Goal: Task Accomplishment & Management: Manage account settings

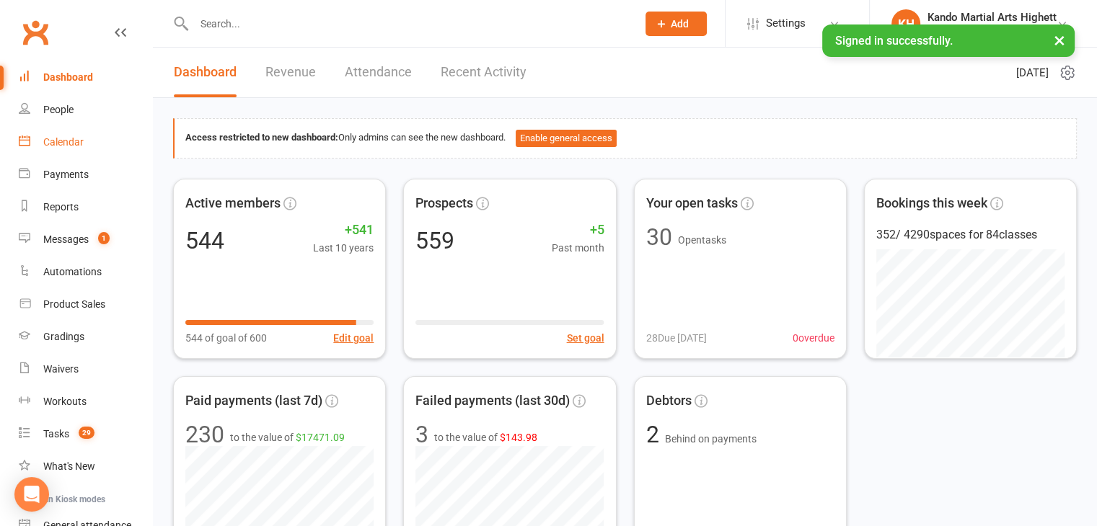
click at [61, 141] on div "Calendar" at bounding box center [63, 142] width 40 height 12
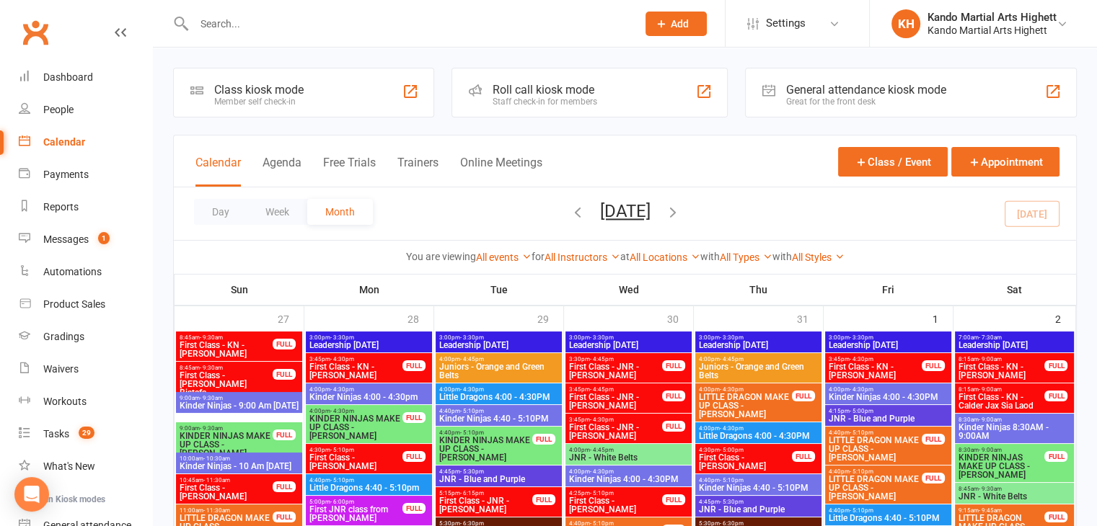
click at [48, 241] on div "Messages" at bounding box center [65, 240] width 45 height 12
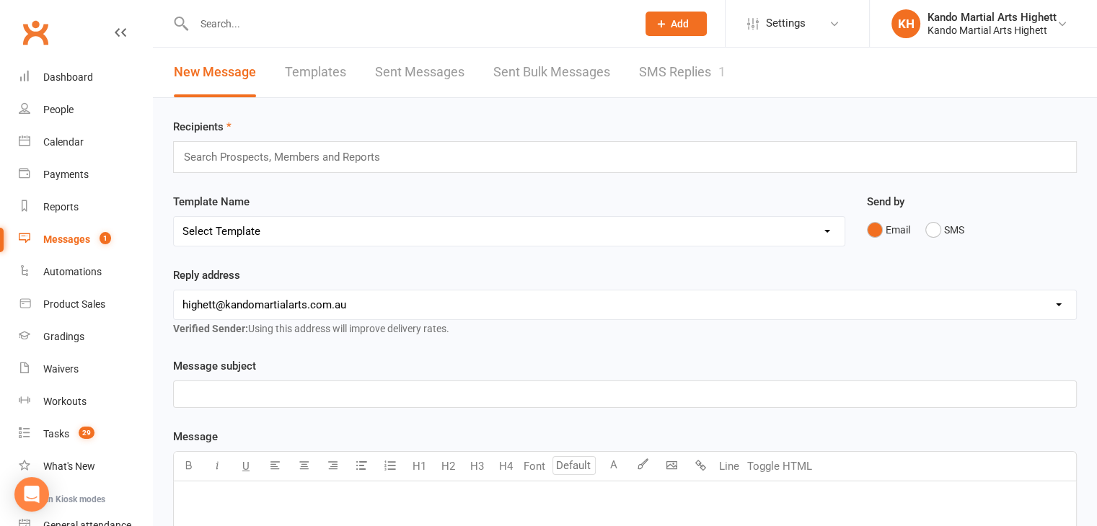
click at [698, 68] on link "SMS Replies 1" at bounding box center [682, 73] width 87 height 50
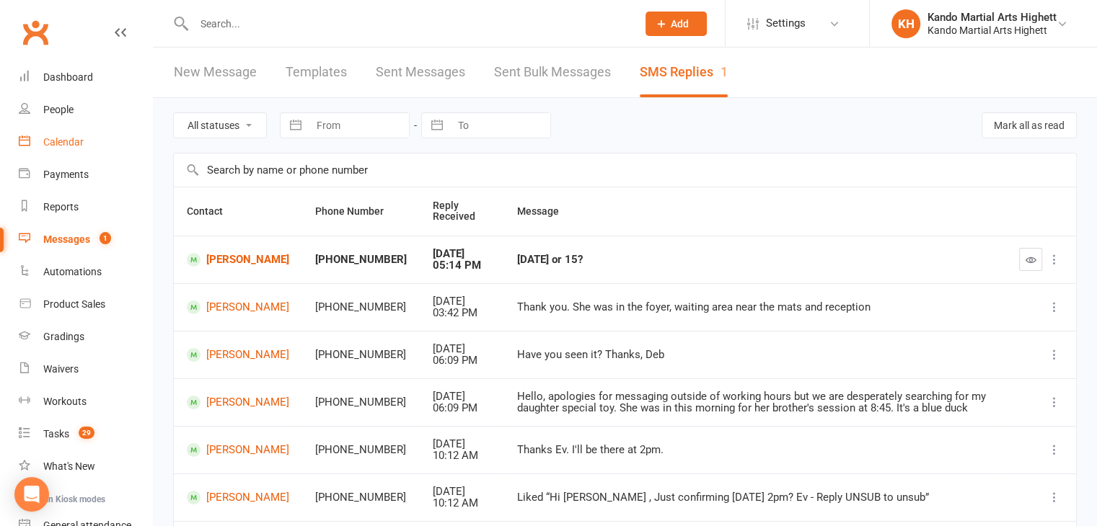
click at [71, 141] on div "Calendar" at bounding box center [63, 142] width 40 height 12
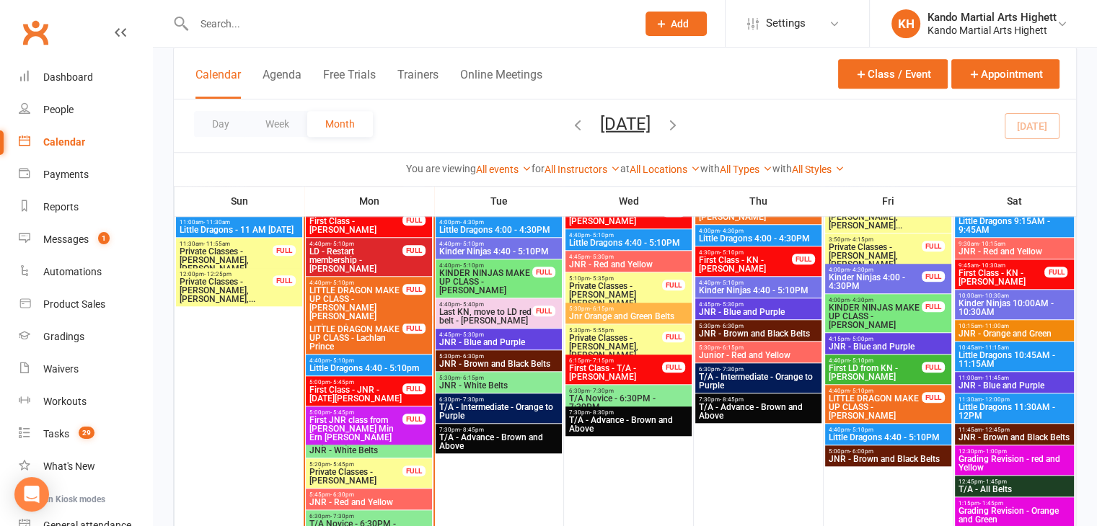
click at [371, 255] on span "LD - Restart membership - [PERSON_NAME]" at bounding box center [356, 260] width 94 height 26
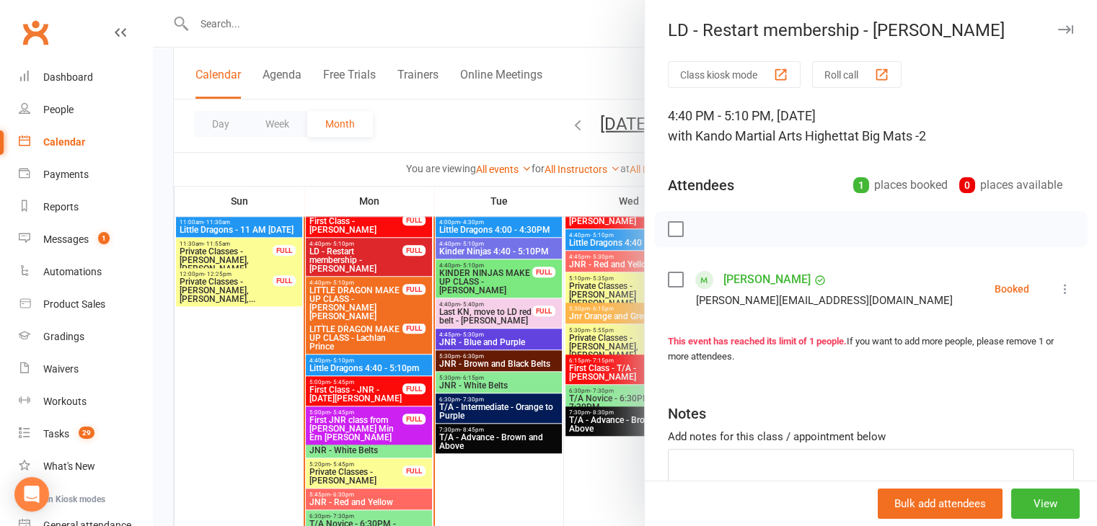
click at [371, 255] on div at bounding box center [625, 263] width 944 height 526
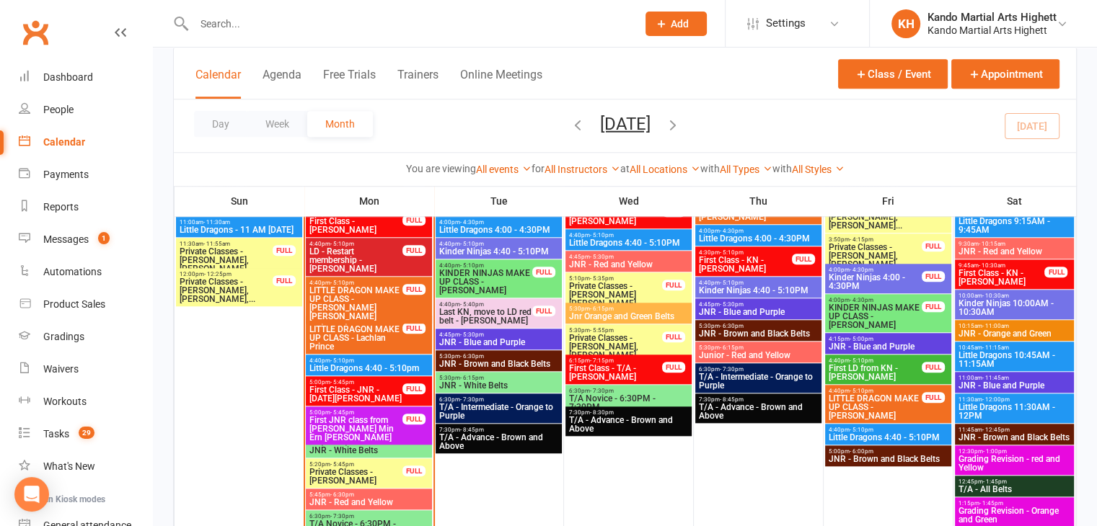
click at [371, 255] on span "LD - Restart membership - [PERSON_NAME]" at bounding box center [356, 260] width 94 height 26
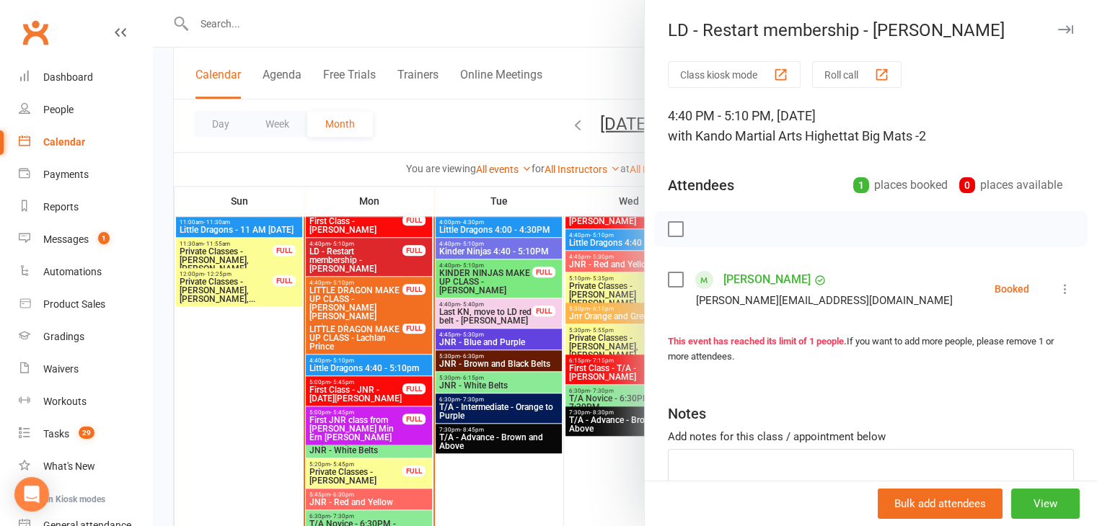
scroll to position [87, 0]
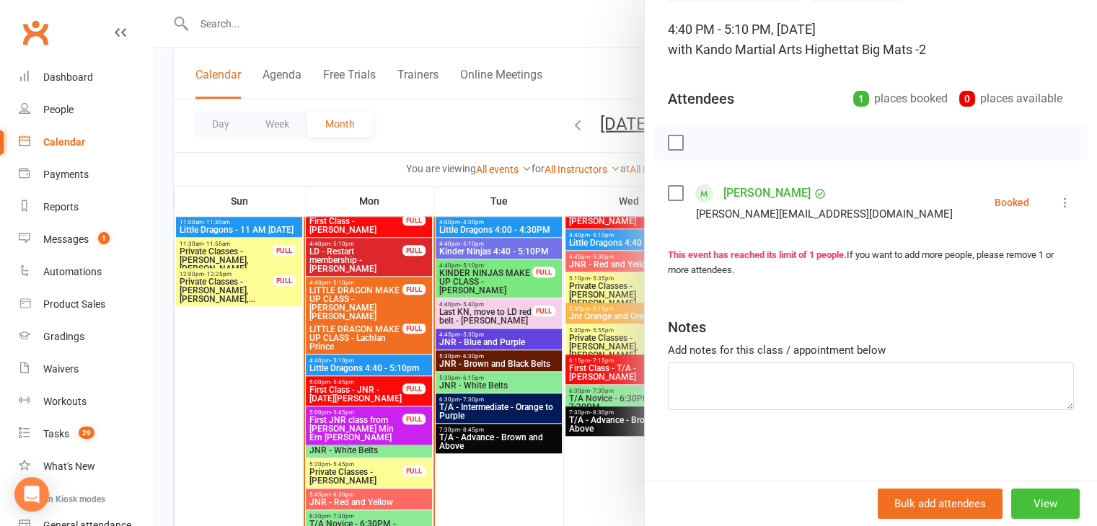
click at [1011, 502] on button "View" at bounding box center [1045, 504] width 68 height 30
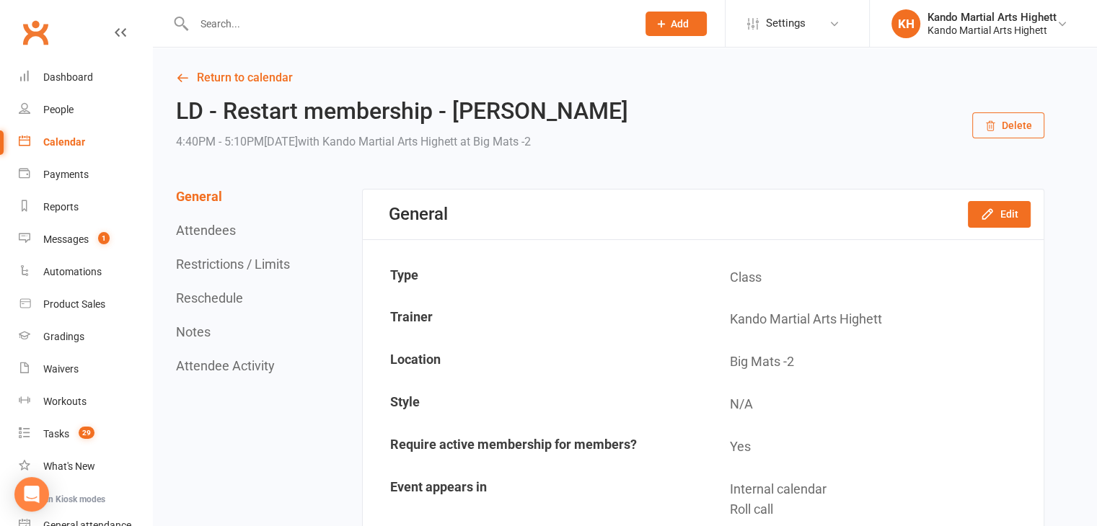
click at [1017, 135] on button "Delete" at bounding box center [1008, 125] width 72 height 26
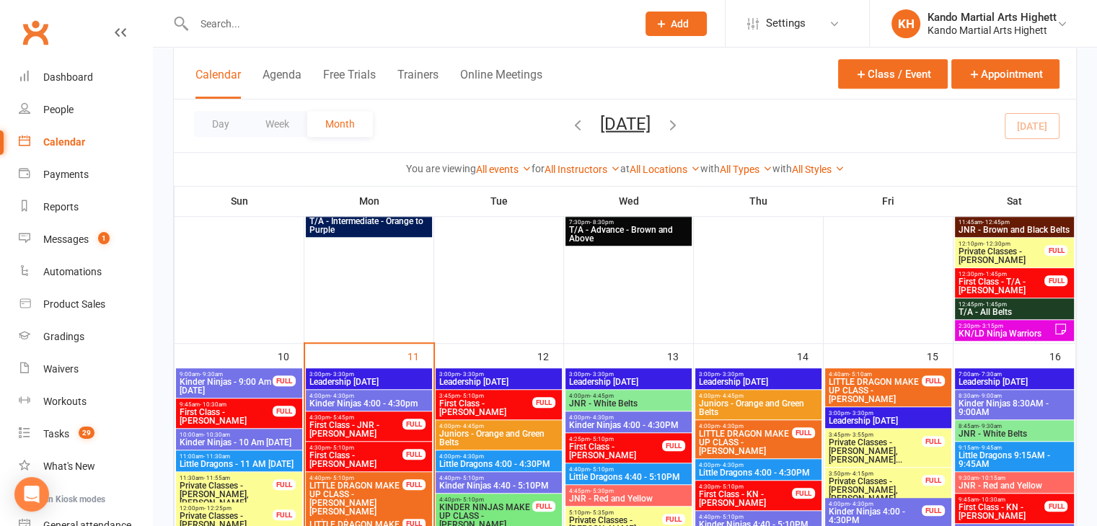
scroll to position [1038, 0]
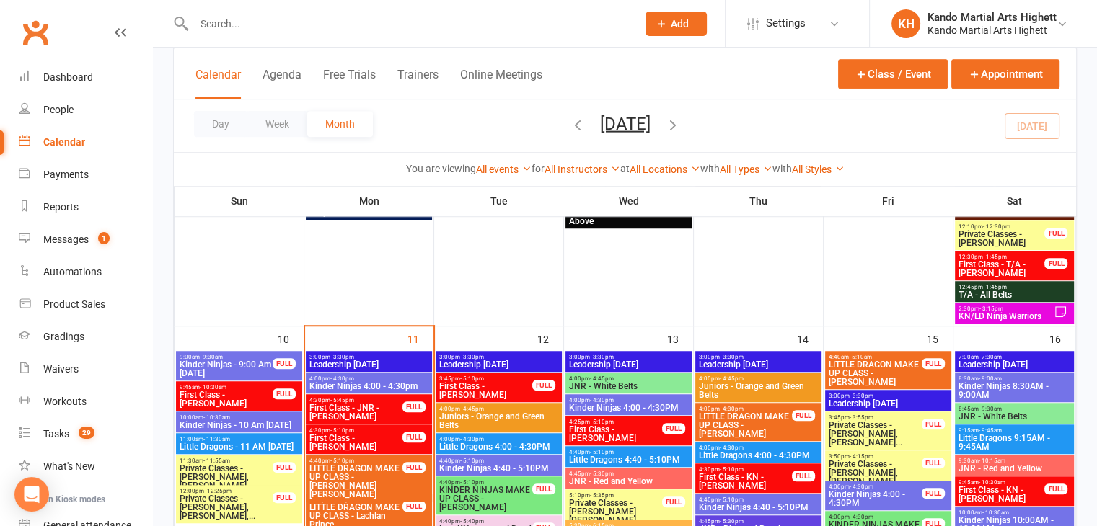
click at [920, 491] on span "Kinder Ninjas 4:00 - 4:30PM" at bounding box center [875, 498] width 94 height 17
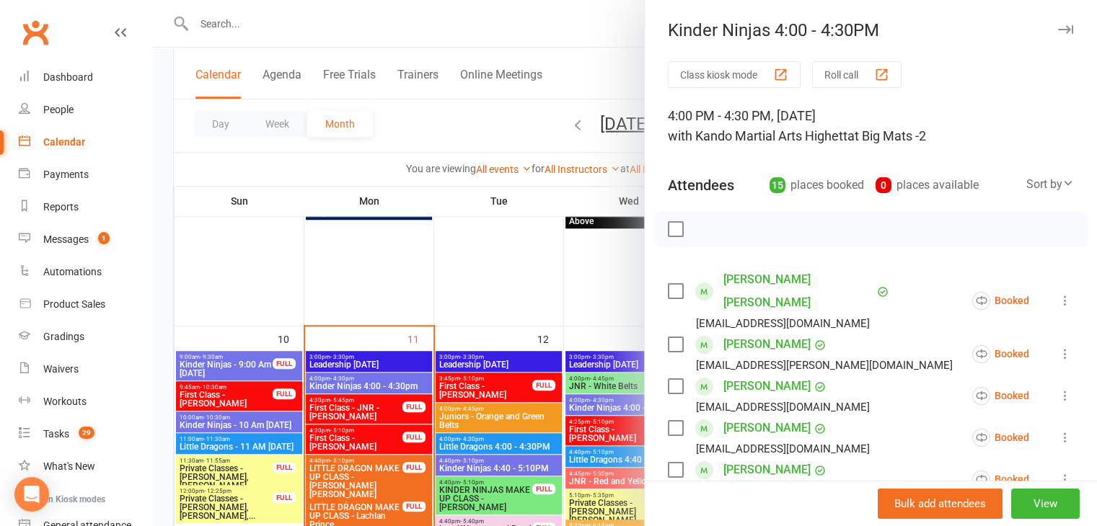
click at [587, 50] on div at bounding box center [625, 263] width 944 height 526
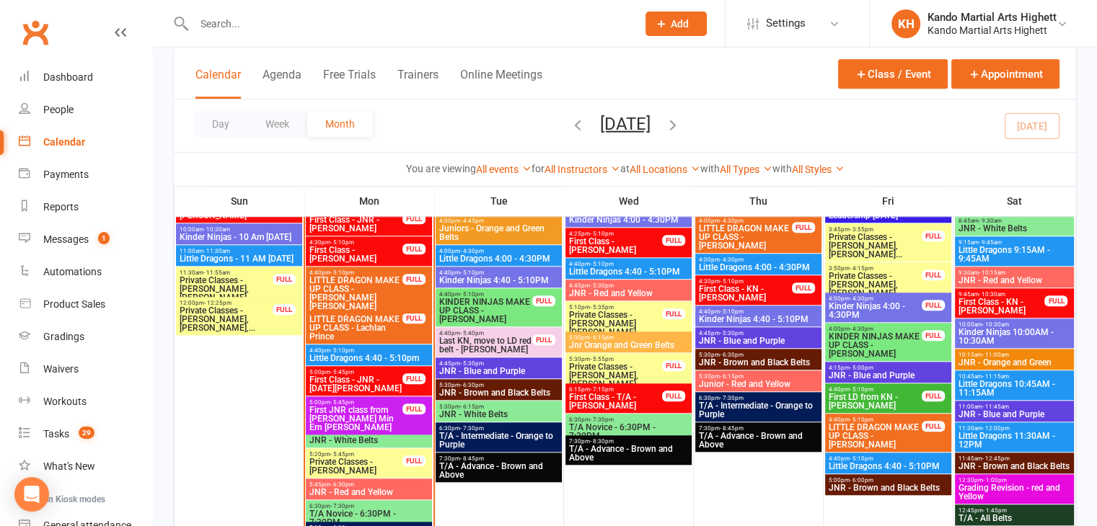
scroll to position [1253, 0]
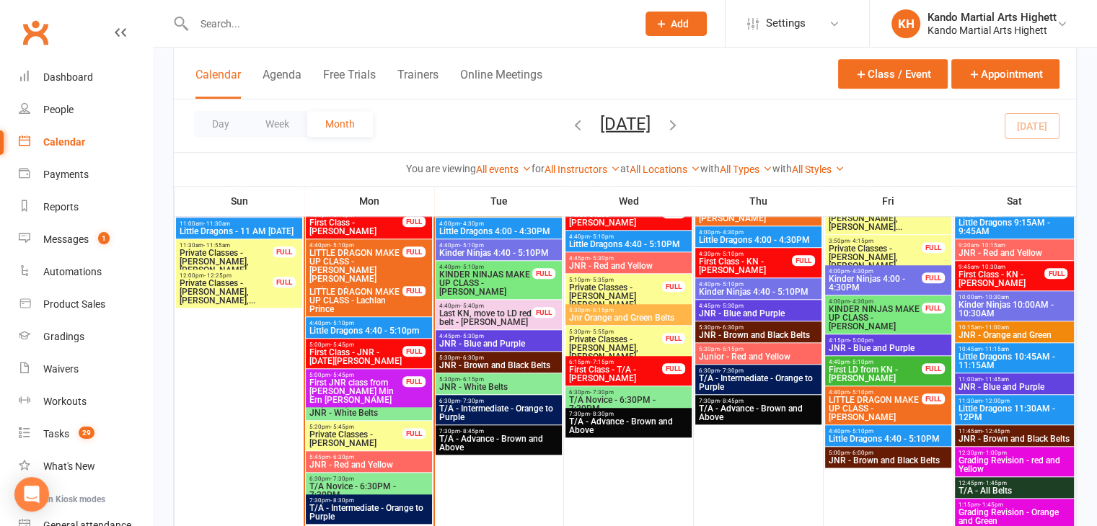
click at [875, 441] on span "Little Dragons 4:40 - 5:10PM" at bounding box center [888, 439] width 120 height 9
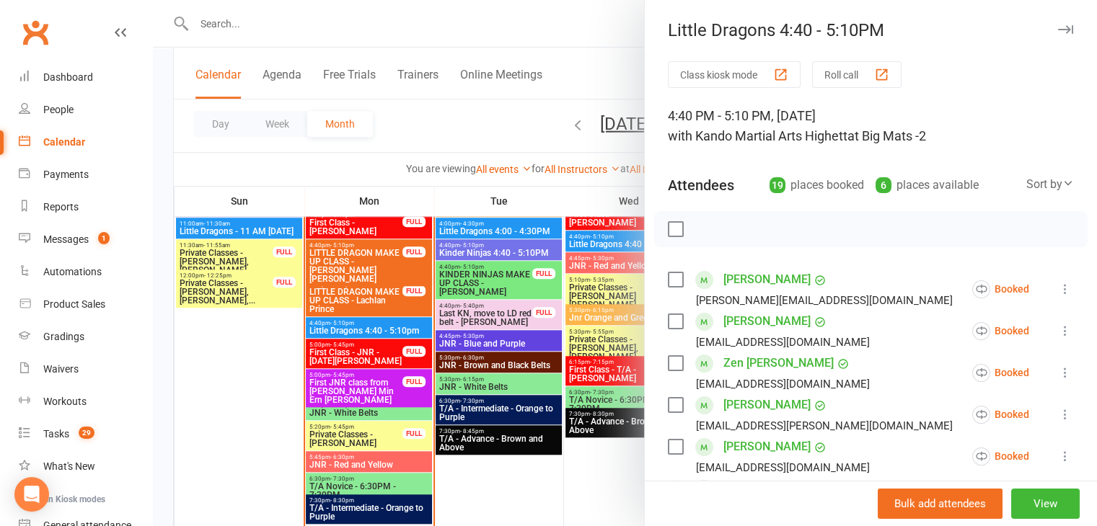
click at [436, 43] on div at bounding box center [625, 263] width 944 height 526
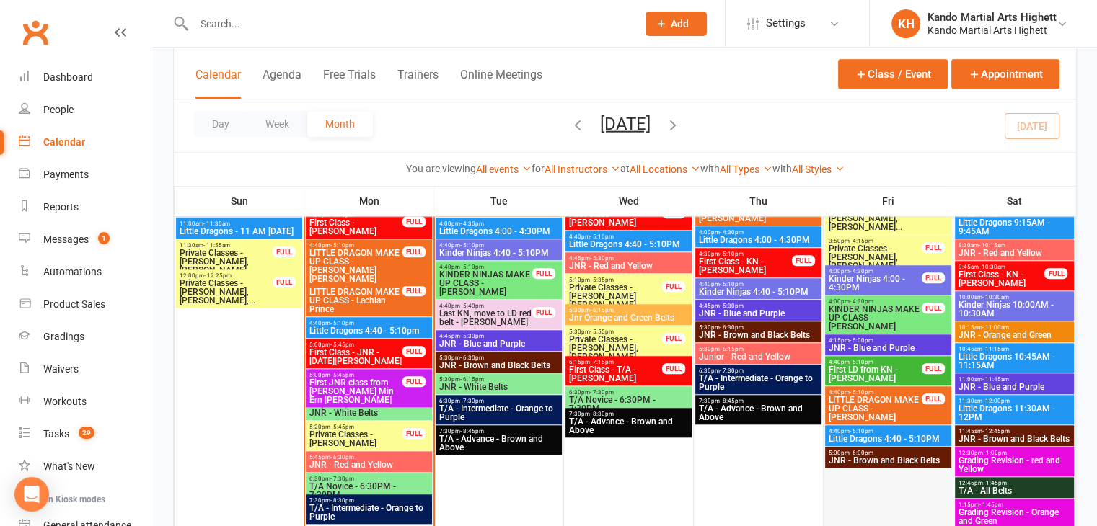
click at [871, 492] on div at bounding box center [888, 363] width 126 height 454
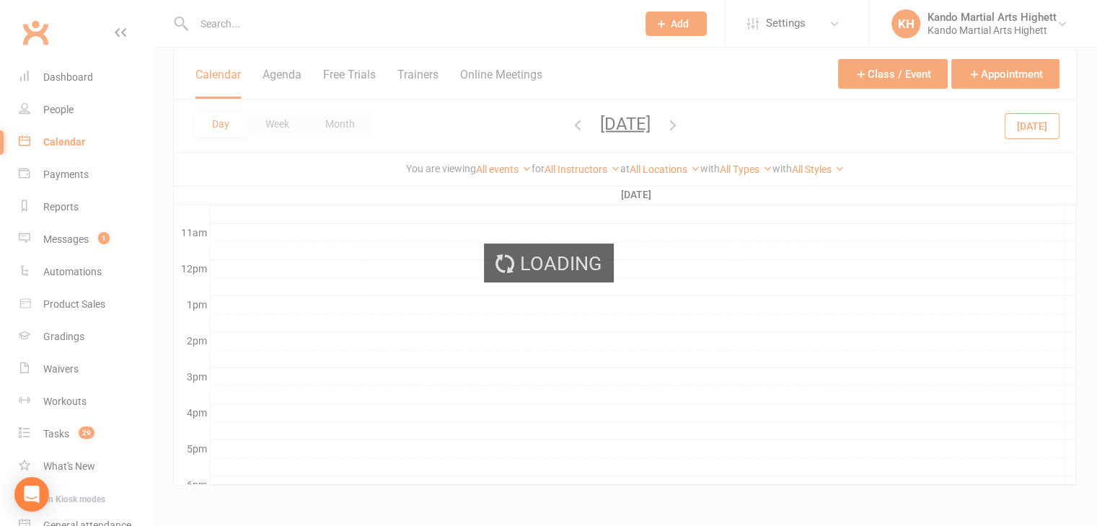
scroll to position [0, 0]
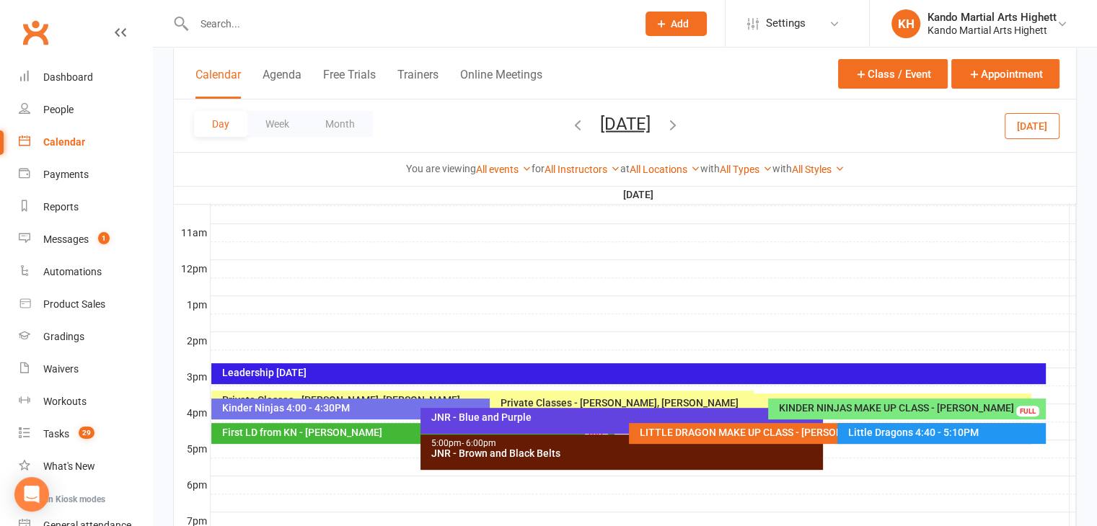
click at [1055, 433] on div at bounding box center [643, 431] width 865 height 17
click at [1030, 407] on button "Add Appointment" at bounding box center [1053, 410] width 64 height 35
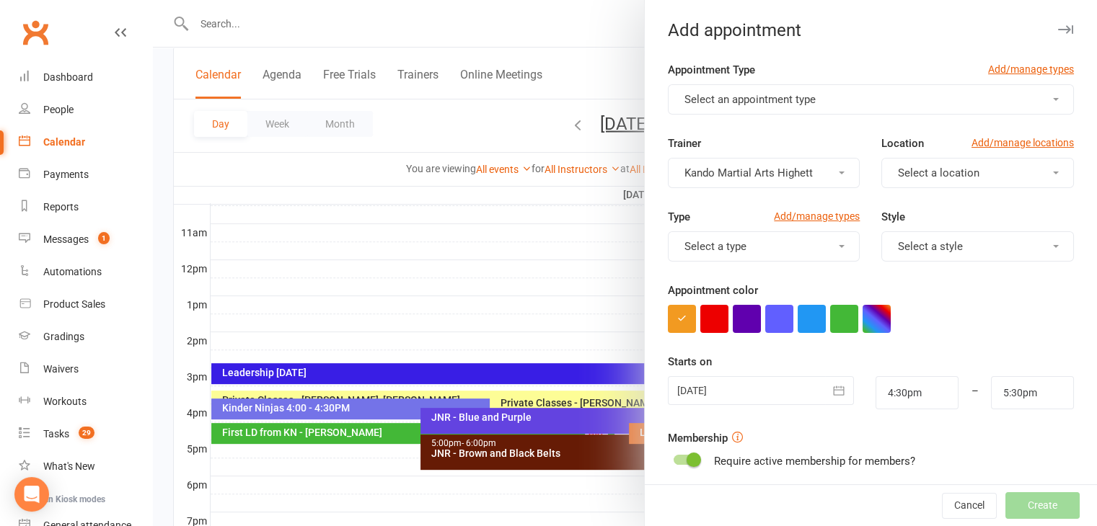
click at [732, 107] on button "Select an appointment type" at bounding box center [871, 99] width 406 height 30
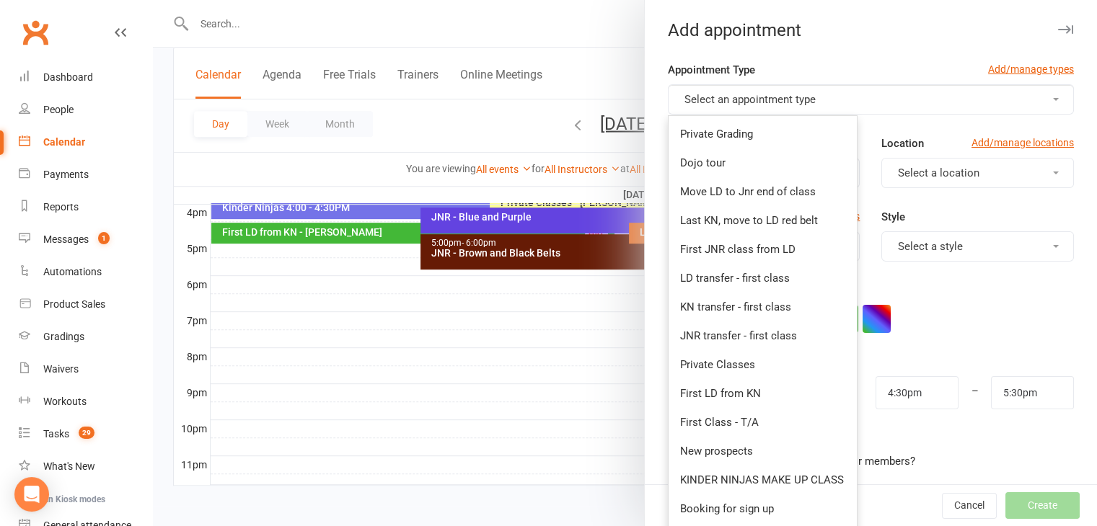
scroll to position [222, 0]
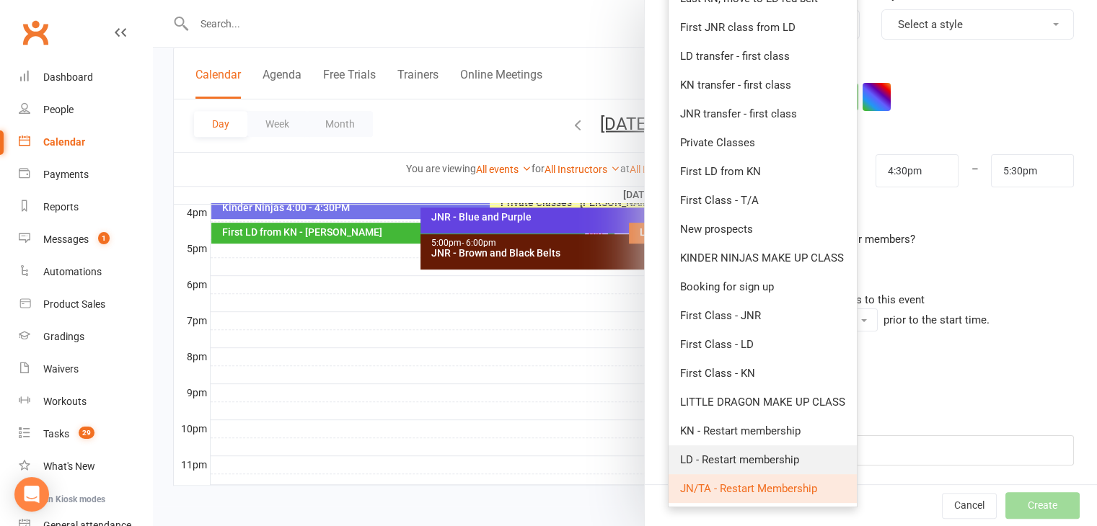
click at [732, 454] on span "LD - Restart membership" at bounding box center [739, 460] width 119 height 13
type input "5:00pm"
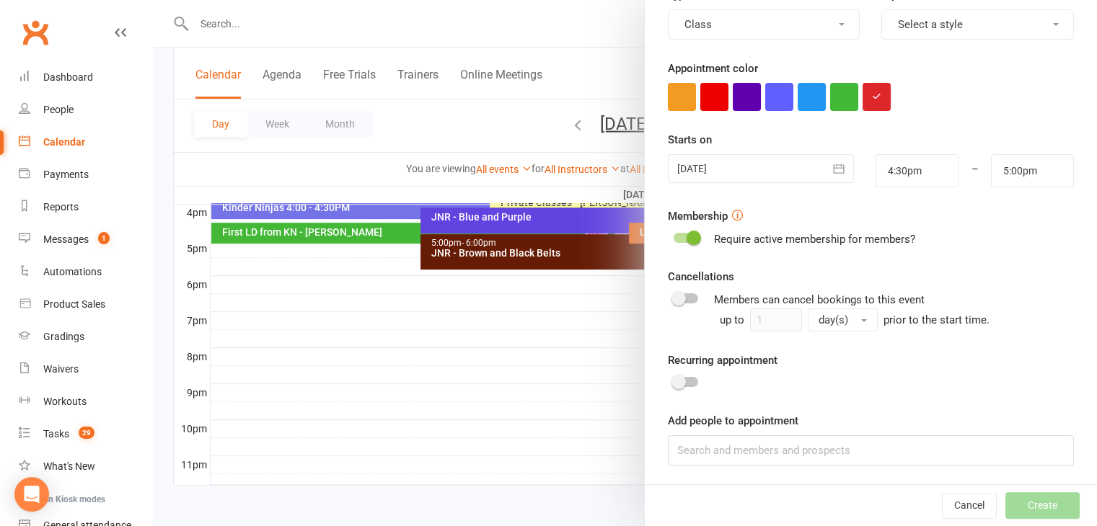
scroll to position [0, 0]
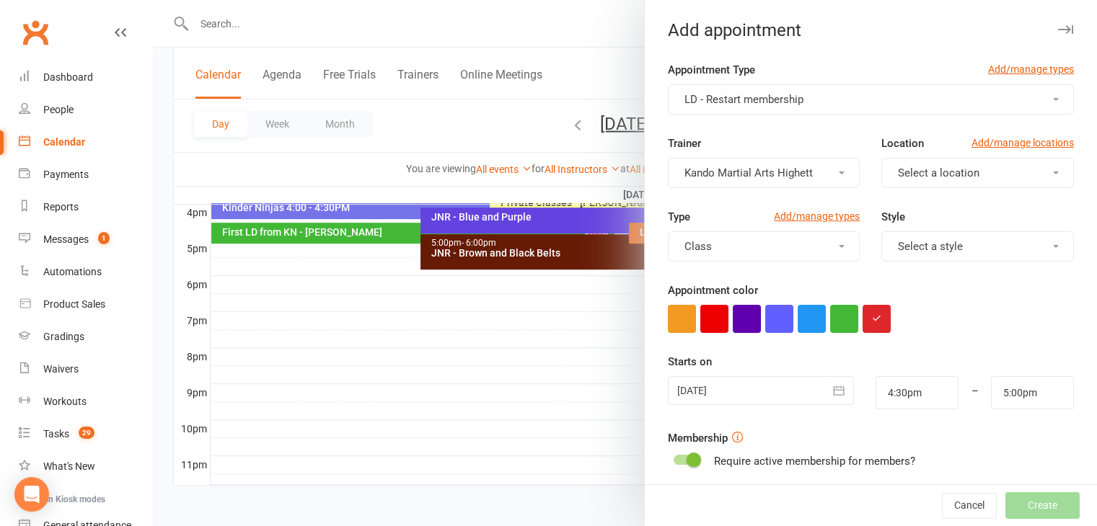
click at [906, 172] on span "Select a location" at bounding box center [938, 173] width 81 height 13
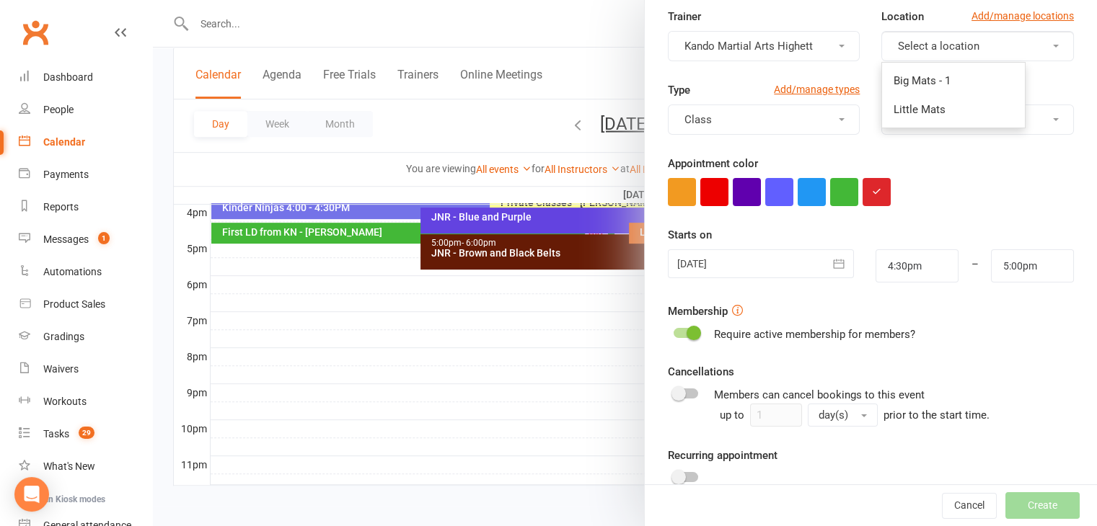
scroll to position [163, 0]
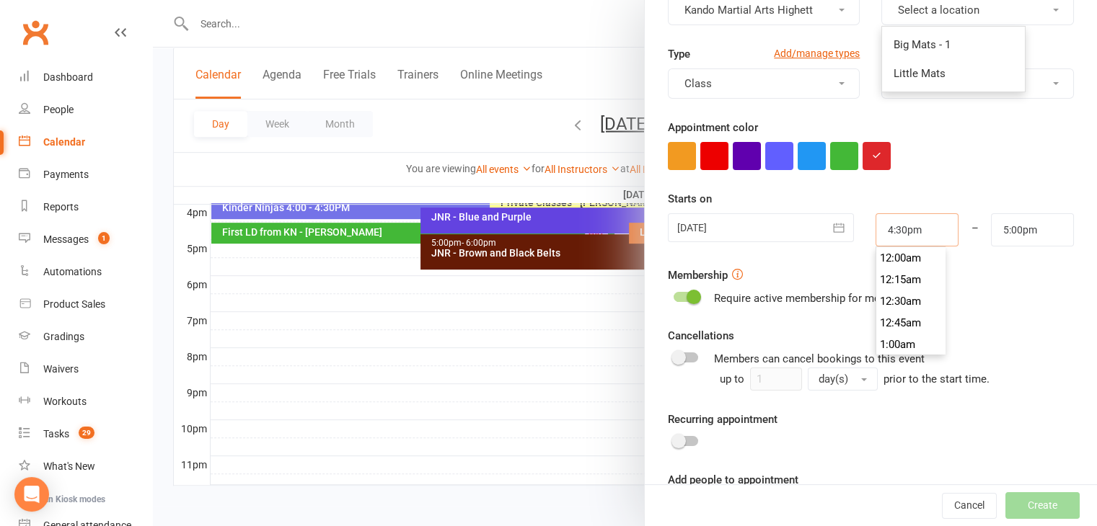
click at [885, 227] on input "4:30pm" at bounding box center [916, 229] width 83 height 33
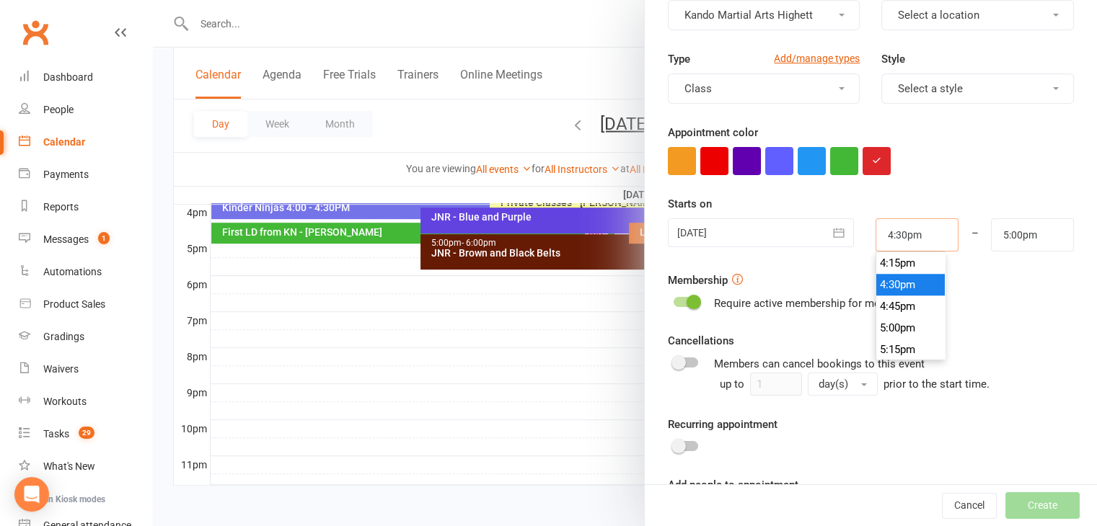
click at [885, 231] on input "4:30pm" at bounding box center [916, 234] width 83 height 33
type input "4:40pm"
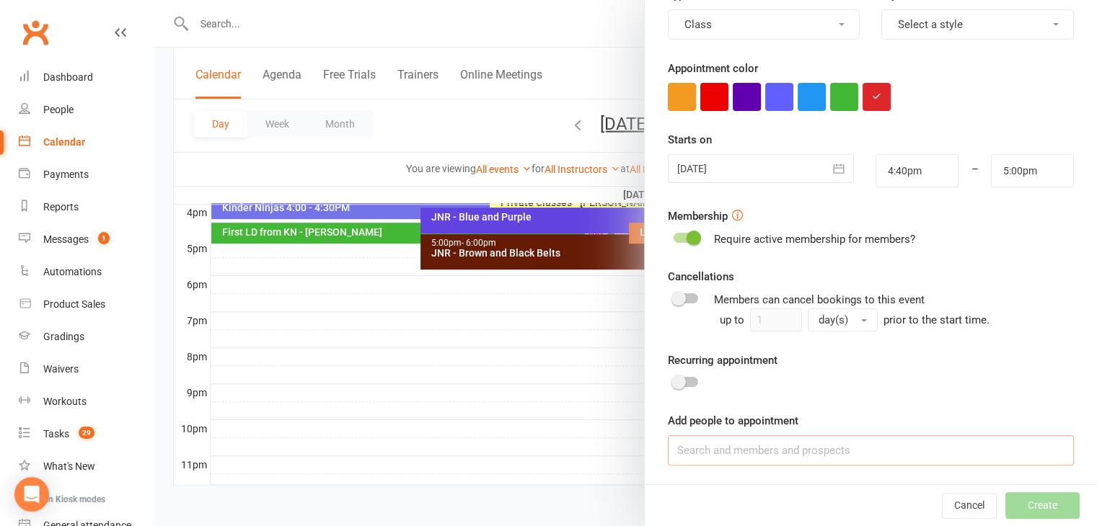
click at [692, 456] on input at bounding box center [871, 451] width 406 height 30
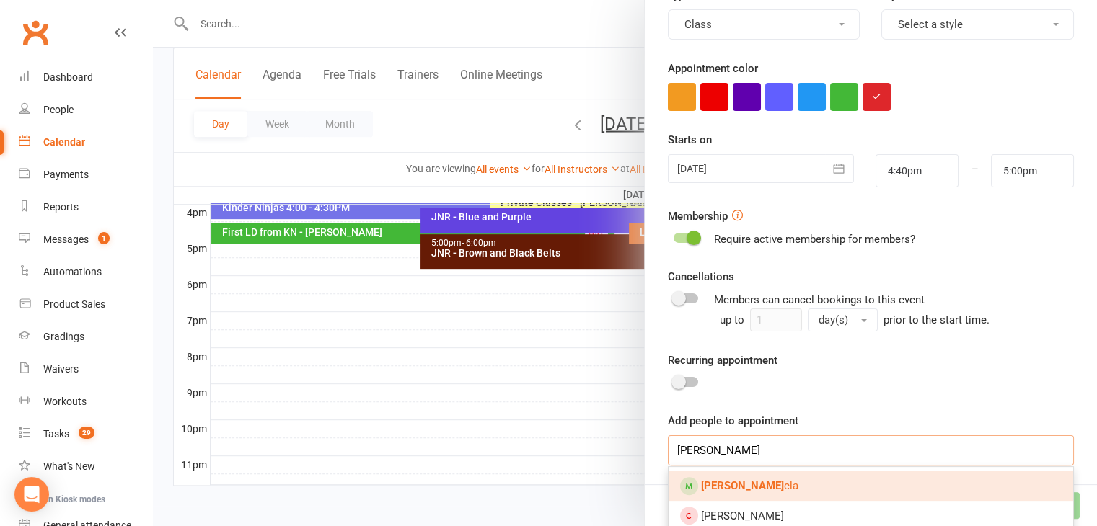
type input "james ab"
click at [720, 483] on strong "James Ab" at bounding box center [742, 485] width 83 height 13
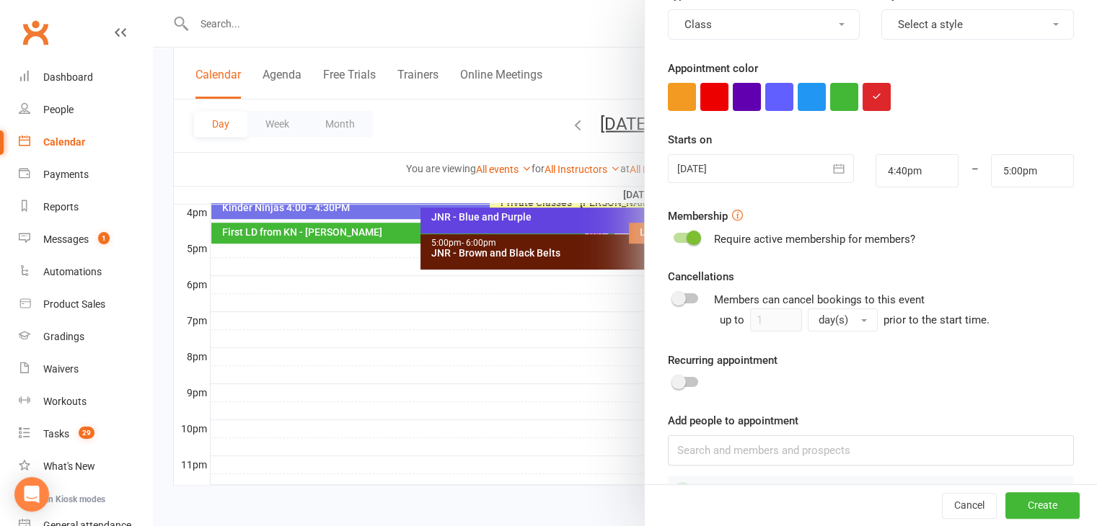
scroll to position [262, 0]
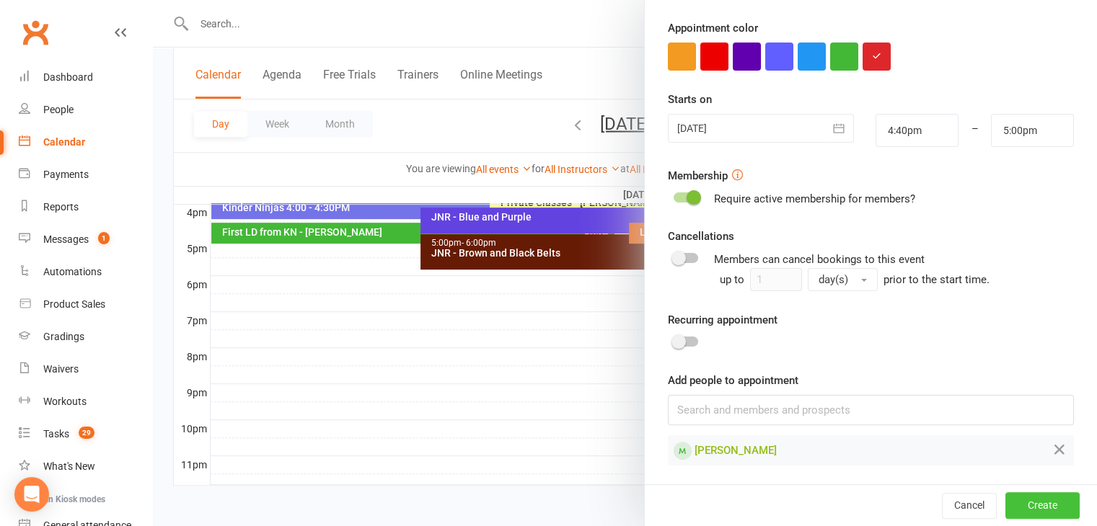
click at [1027, 497] on button "Create" at bounding box center [1042, 506] width 74 height 26
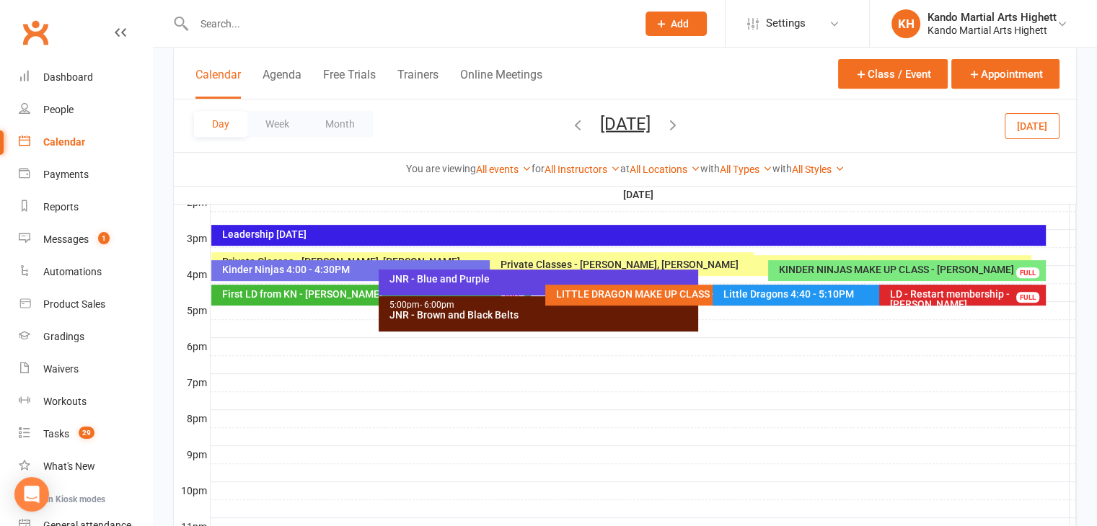
scroll to position [515, 0]
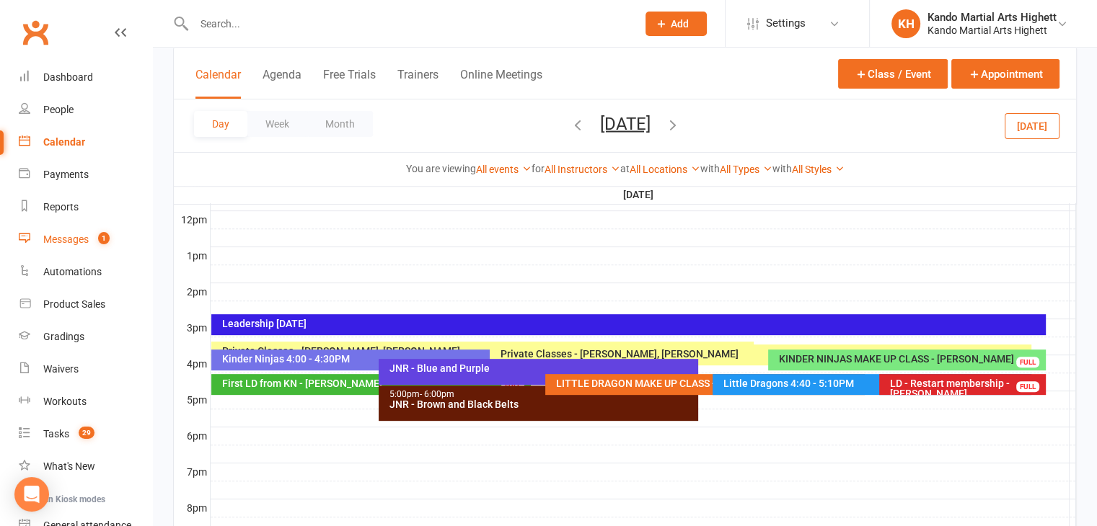
click at [53, 234] on div "Messages" at bounding box center [65, 240] width 45 height 12
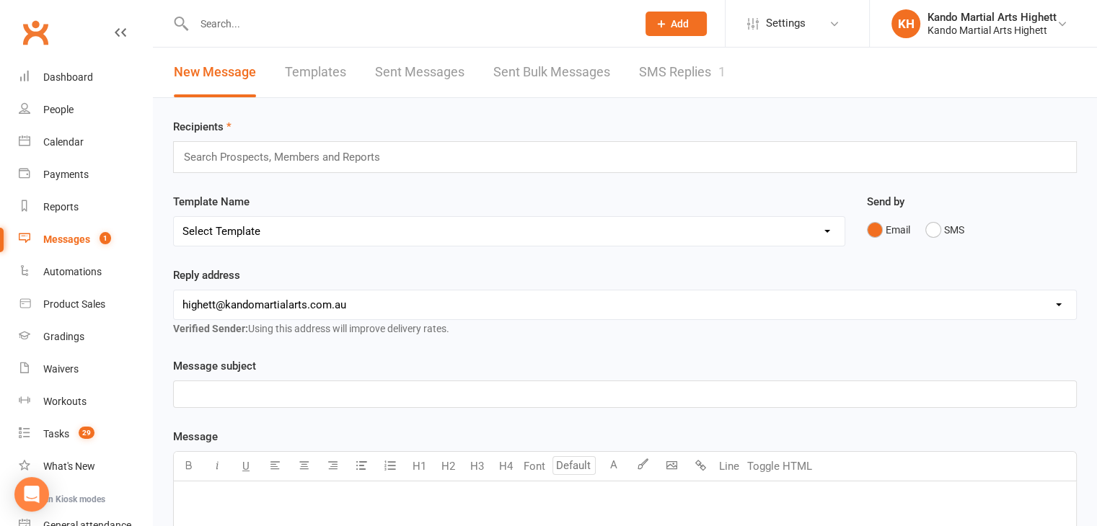
click at [668, 75] on link "SMS Replies 1" at bounding box center [682, 73] width 87 height 50
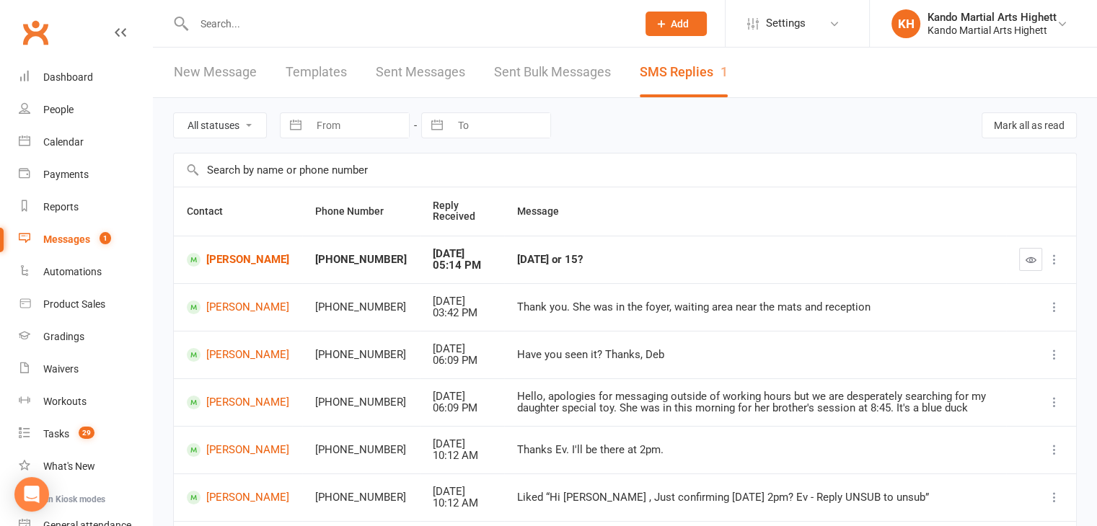
click at [570, 258] on div "August 11 or 15?" at bounding box center [755, 260] width 476 height 12
click at [1018, 263] on td at bounding box center [1041, 260] width 70 height 48
click at [1025, 263] on icon "button" at bounding box center [1030, 260] width 11 height 11
click at [233, 253] on link "James Abela" at bounding box center [238, 260] width 102 height 14
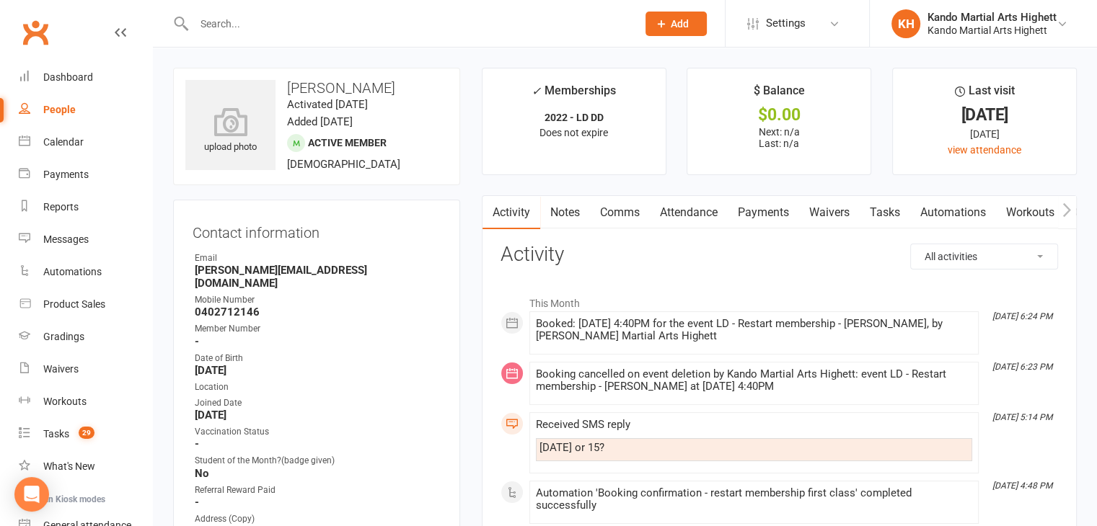
click at [605, 212] on link "Comms" at bounding box center [620, 212] width 60 height 33
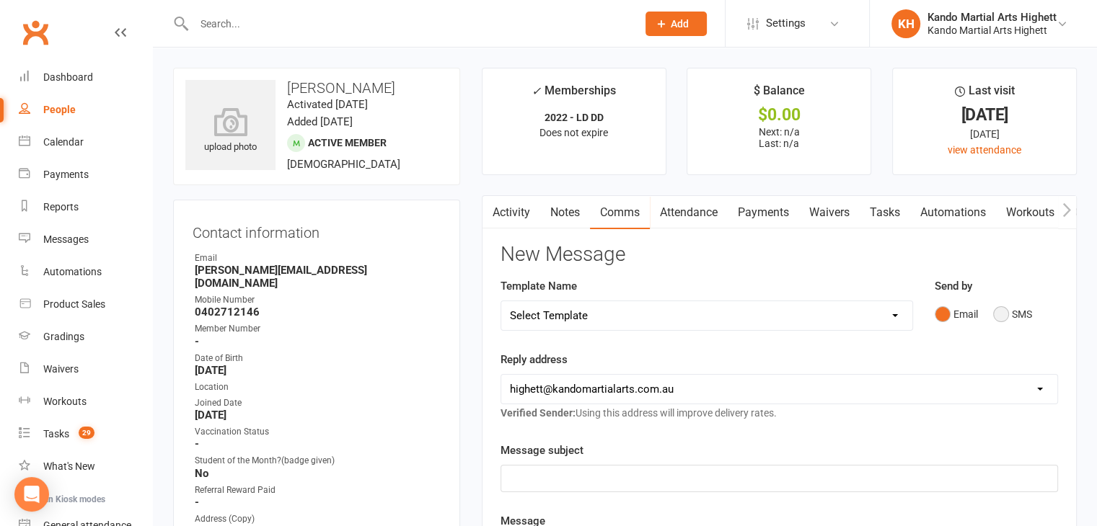
click at [1013, 318] on button "SMS" at bounding box center [1012, 314] width 39 height 27
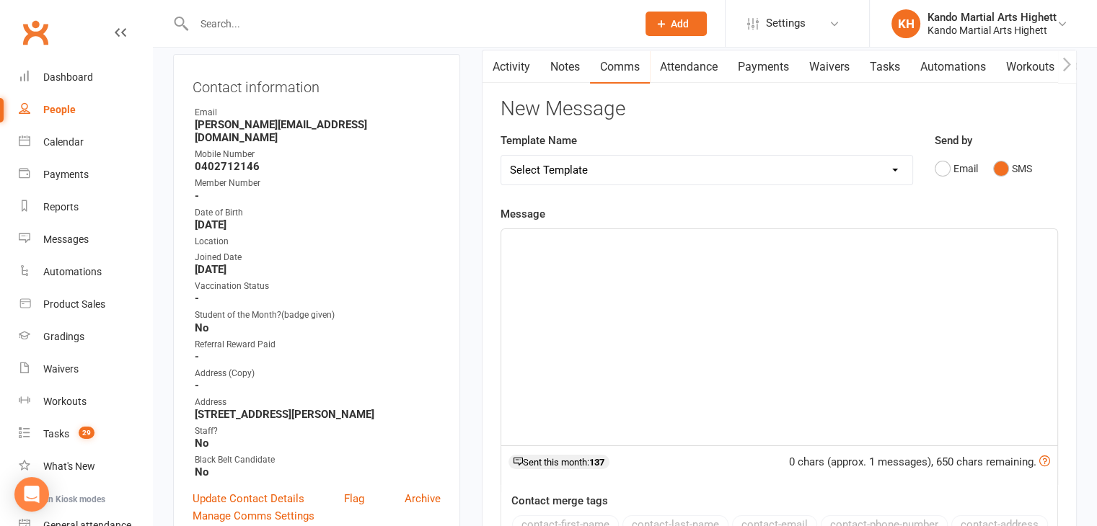
scroll to position [139, 0]
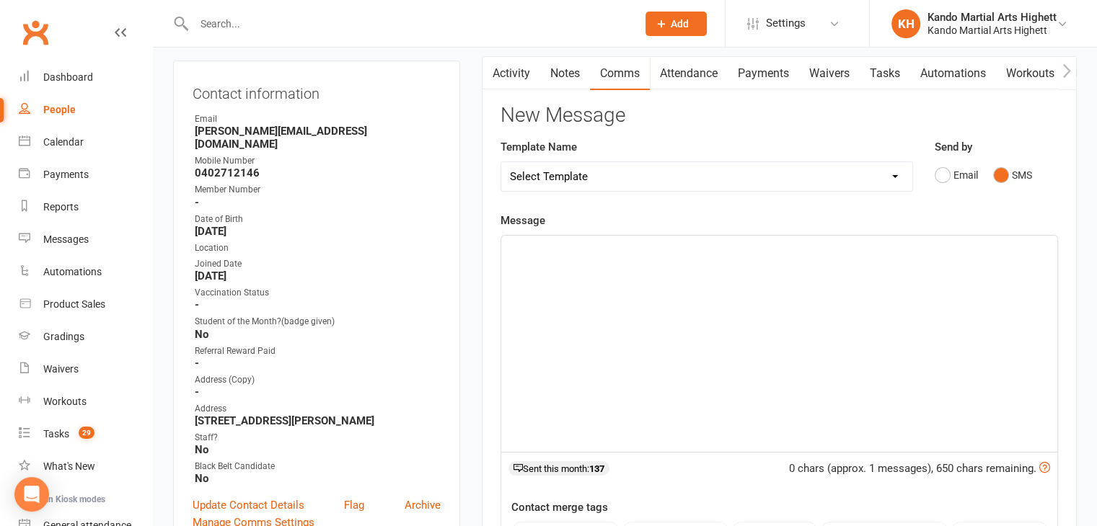
click at [662, 309] on div "﻿" at bounding box center [779, 344] width 556 height 216
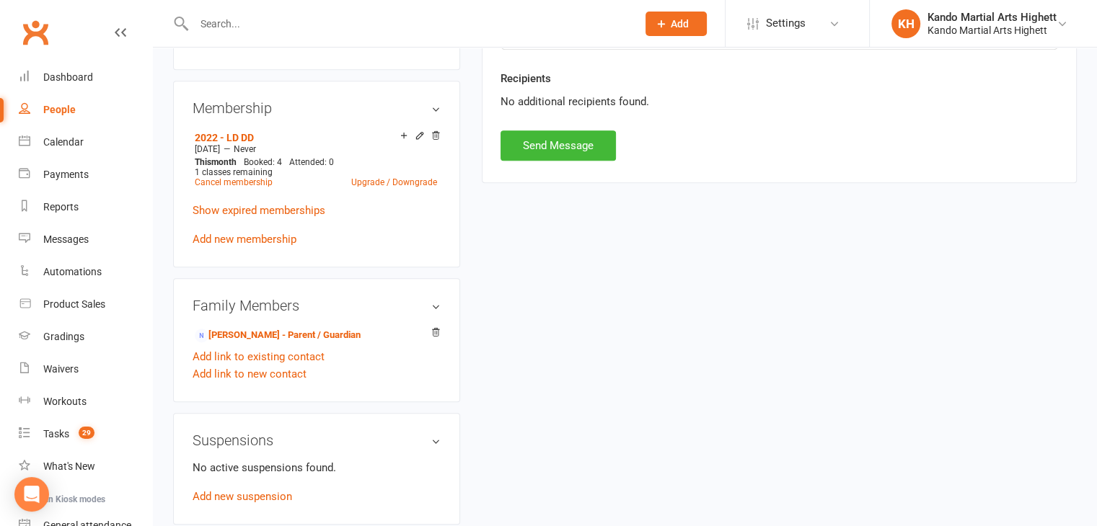
scroll to position [743, 0]
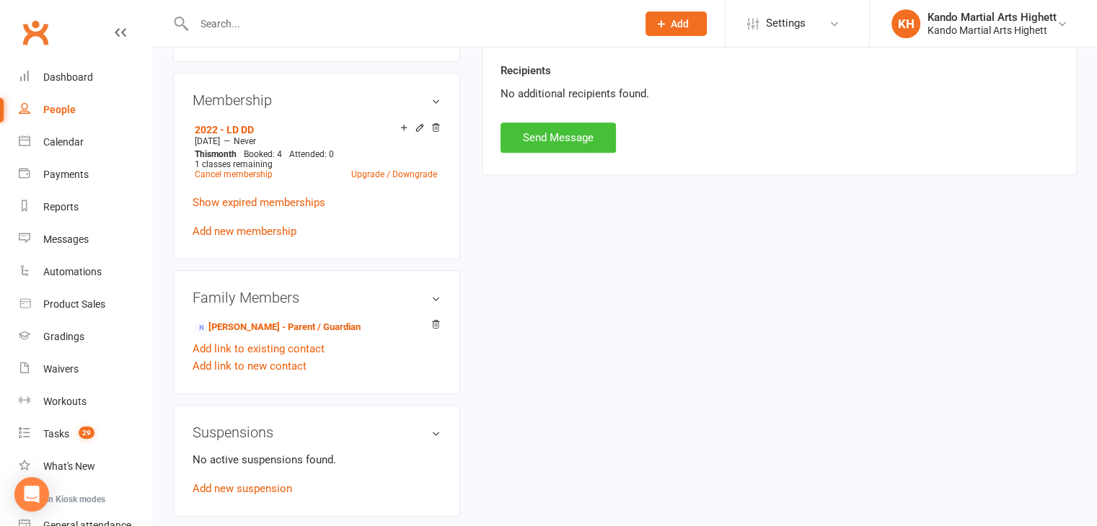
click at [574, 139] on button "Send Message" at bounding box center [557, 138] width 115 height 30
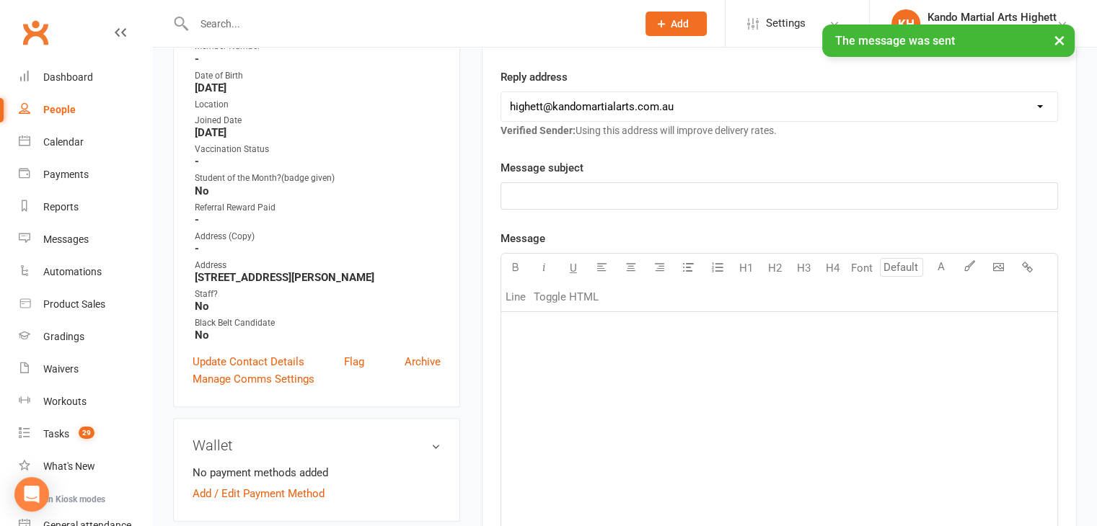
scroll to position [0, 0]
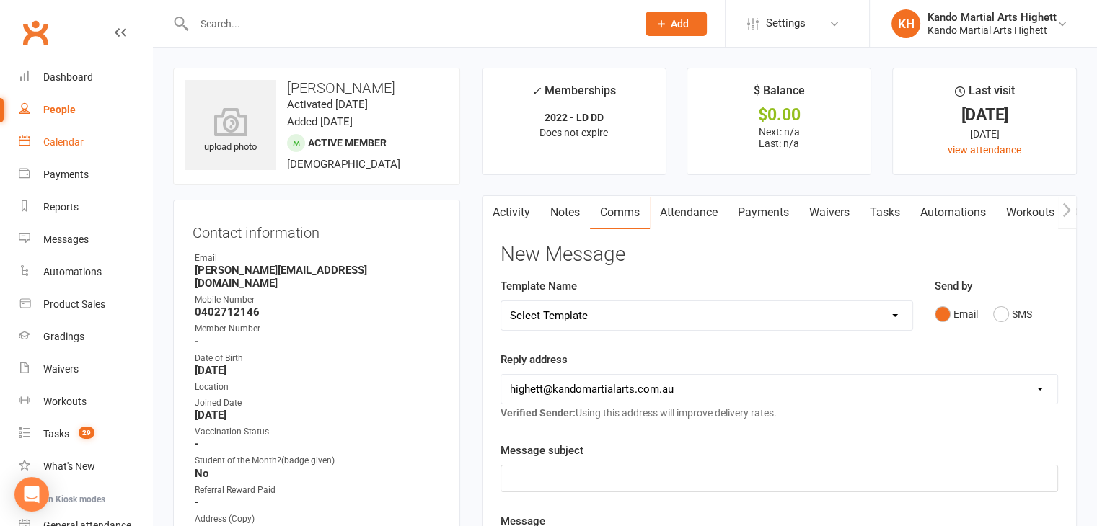
click at [69, 141] on div "Calendar" at bounding box center [63, 142] width 40 height 12
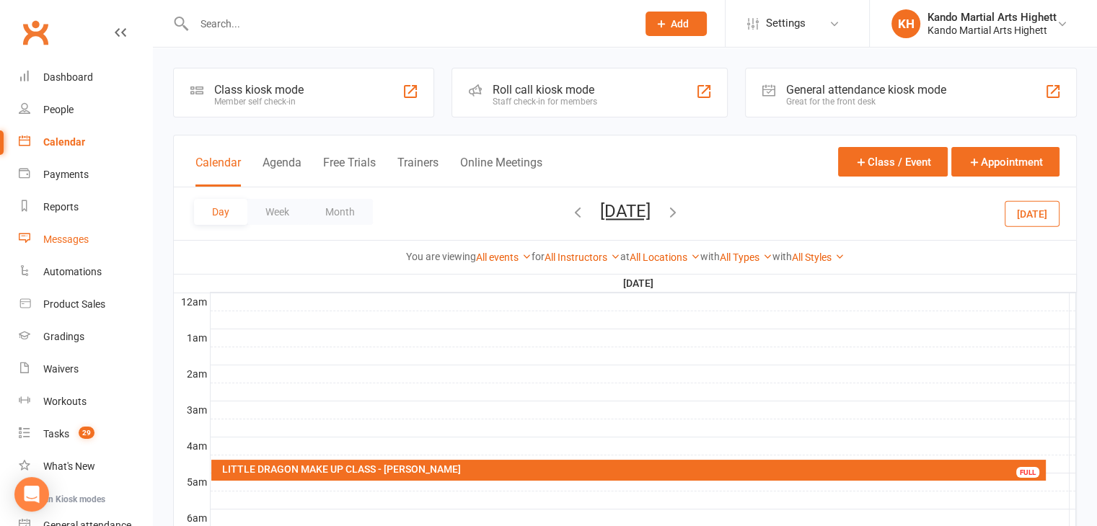
click at [74, 244] on div "Messages" at bounding box center [65, 240] width 45 height 12
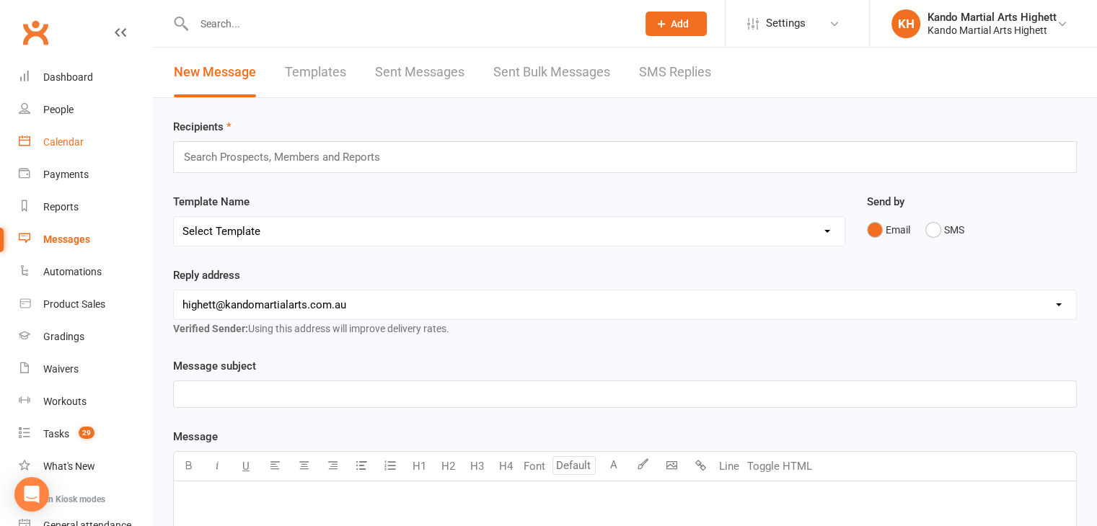
click at [60, 135] on link "Calendar" at bounding box center [85, 142] width 133 height 32
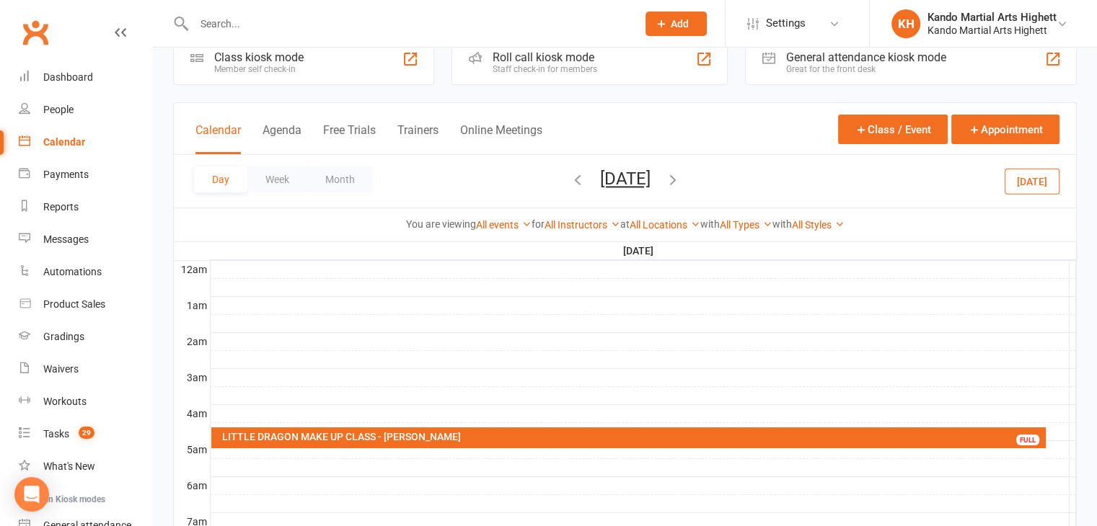
scroll to position [34, 0]
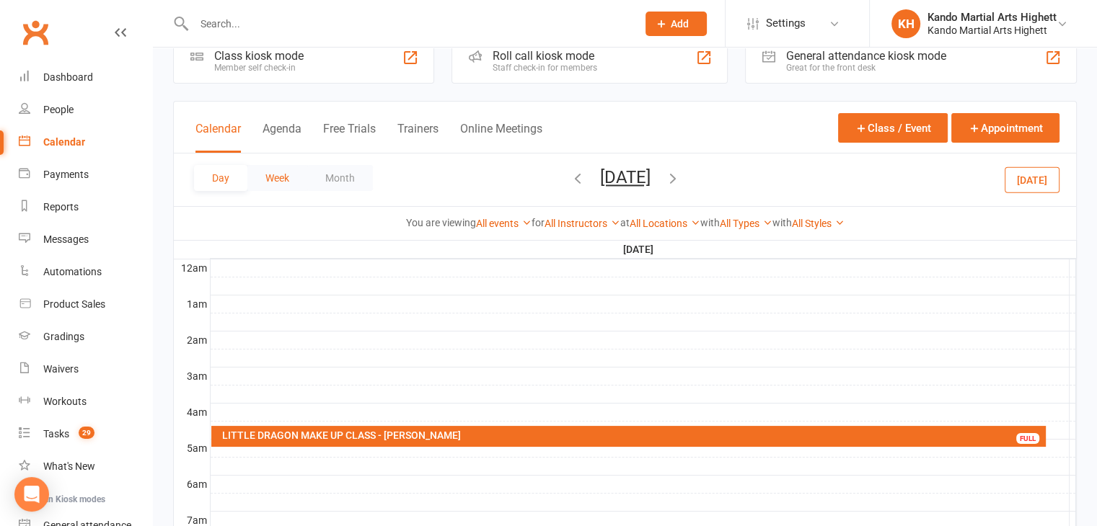
click at [257, 174] on button "Week" at bounding box center [277, 178] width 60 height 26
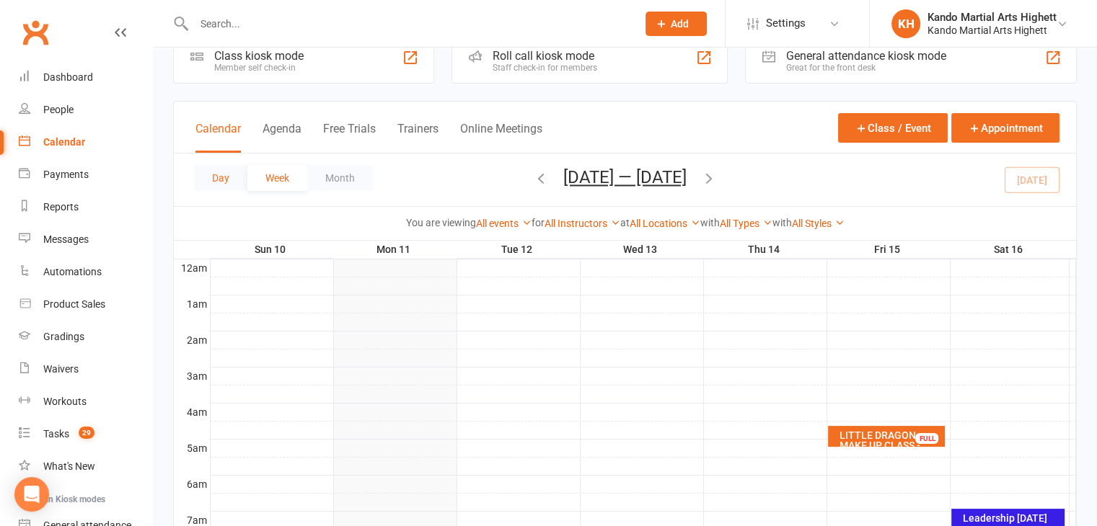
click at [198, 182] on button "Day" at bounding box center [220, 178] width 53 height 26
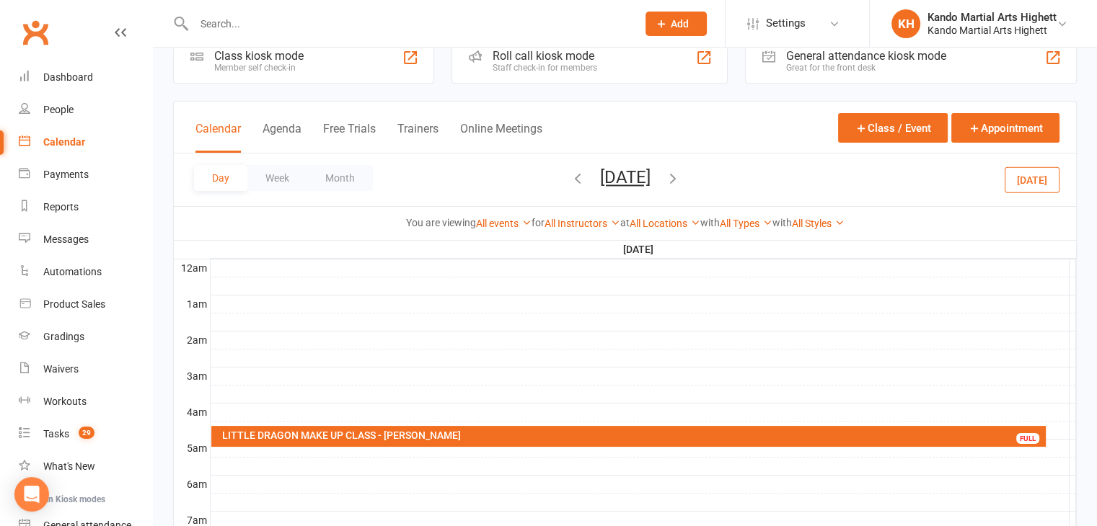
click at [72, 140] on div "Calendar" at bounding box center [64, 142] width 42 height 12
click at [277, 185] on button "Week" at bounding box center [277, 178] width 60 height 26
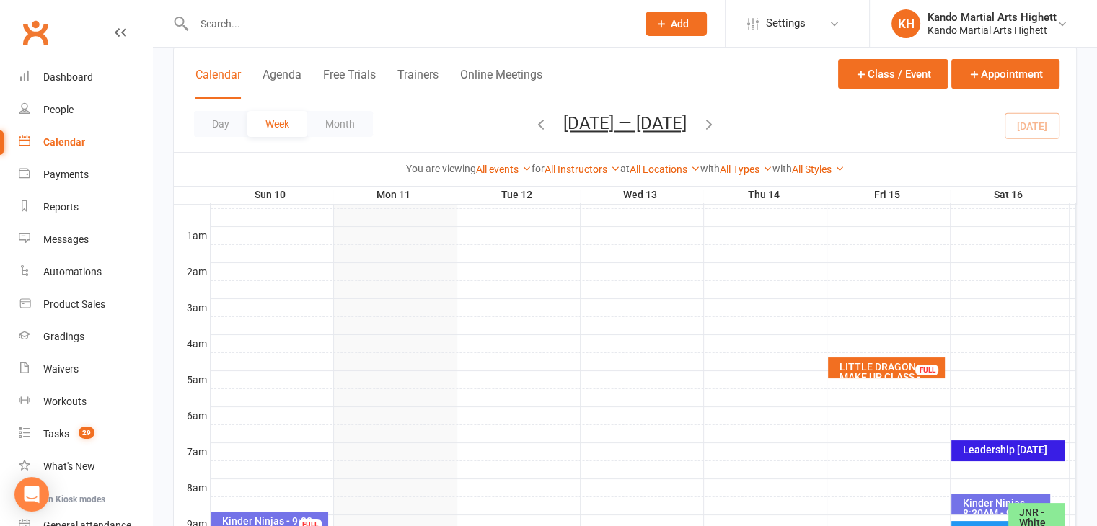
scroll to position [52, 0]
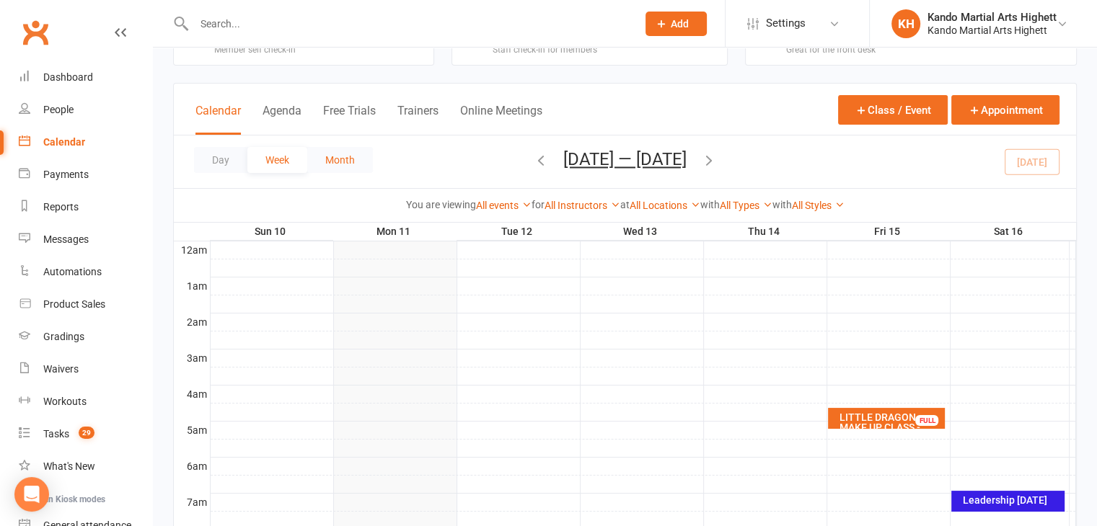
click at [341, 156] on button "Month" at bounding box center [340, 160] width 66 height 26
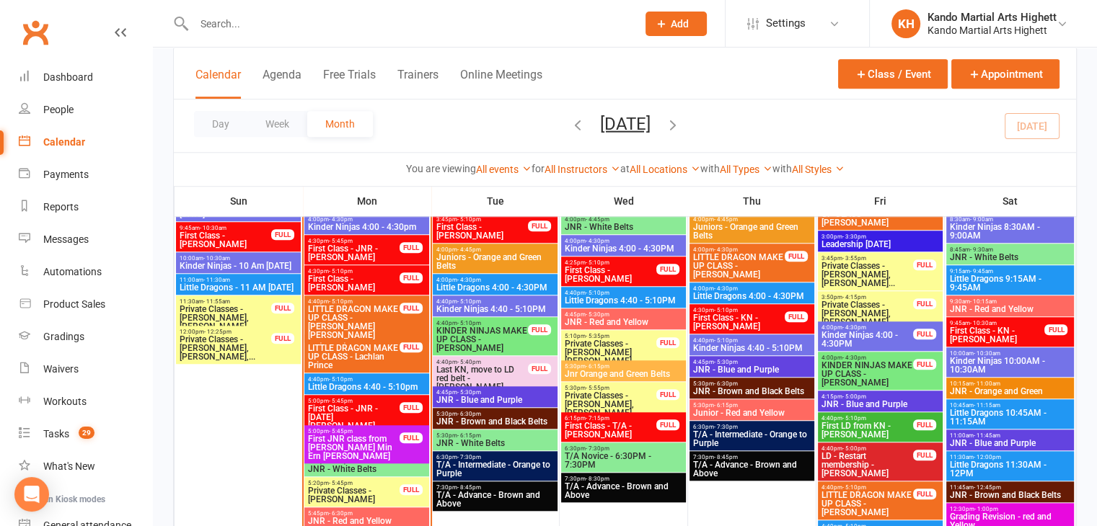
scroll to position [1181, 0]
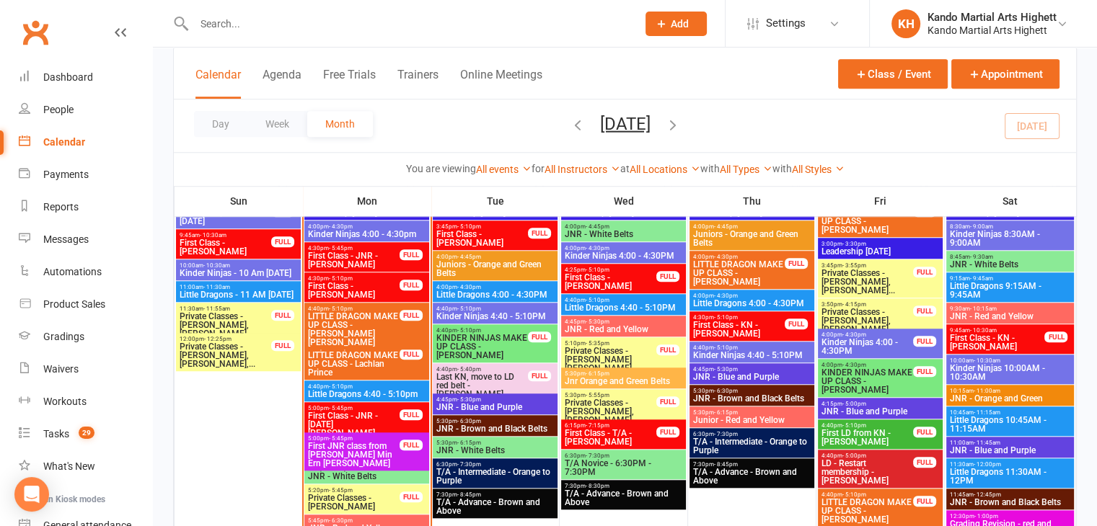
click at [311, 18] on input "text" at bounding box center [408, 24] width 437 height 20
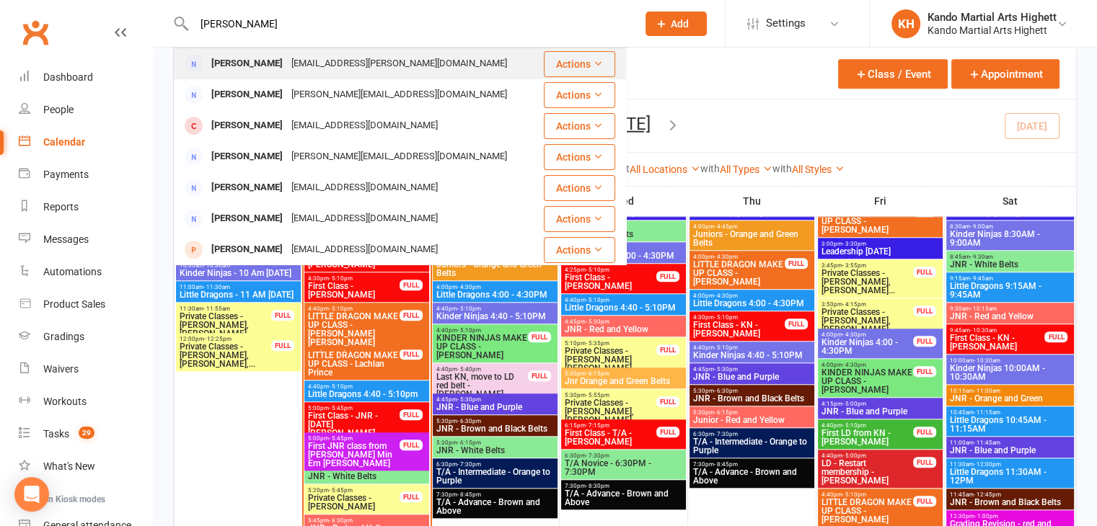
type input "michelle pav"
click at [258, 57] on div "Michelle Pavone" at bounding box center [247, 63] width 80 height 21
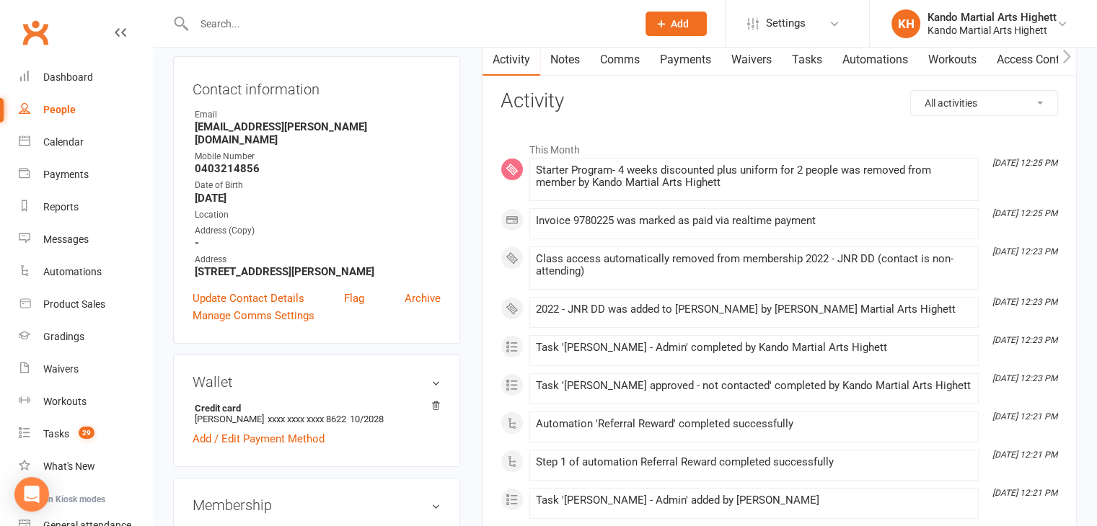
scroll to position [115, 0]
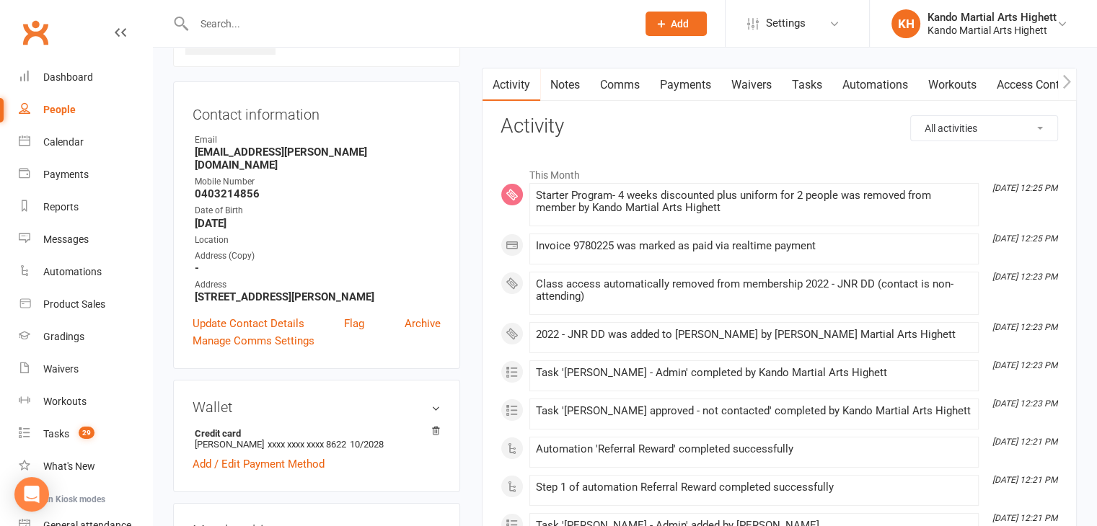
click at [279, 153] on strong "[EMAIL_ADDRESS][PERSON_NAME][DOMAIN_NAME]" at bounding box center [318, 159] width 246 height 26
copy render-form-field "[EMAIL_ADDRESS][PERSON_NAME][DOMAIN_NAME]"
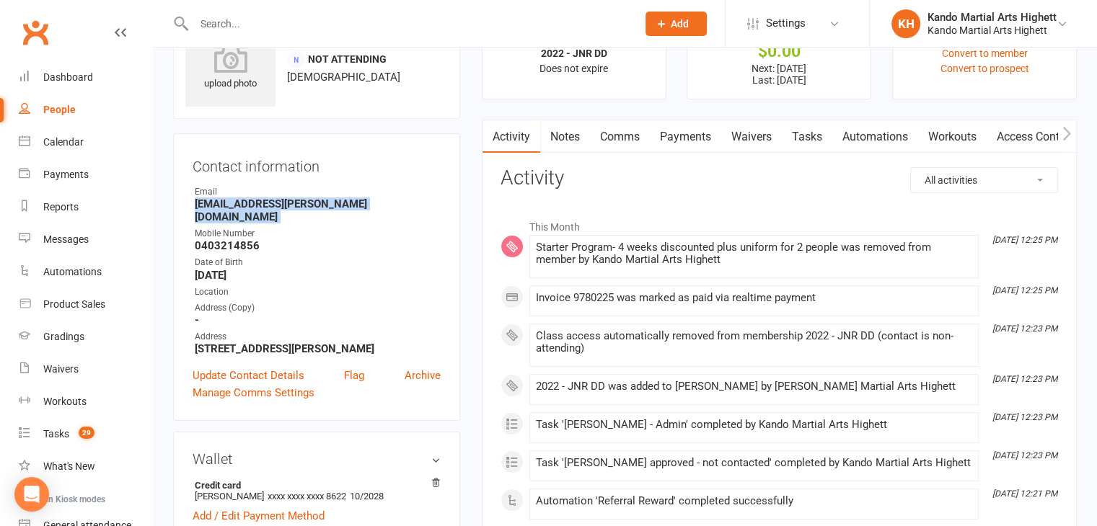
scroll to position [0, 0]
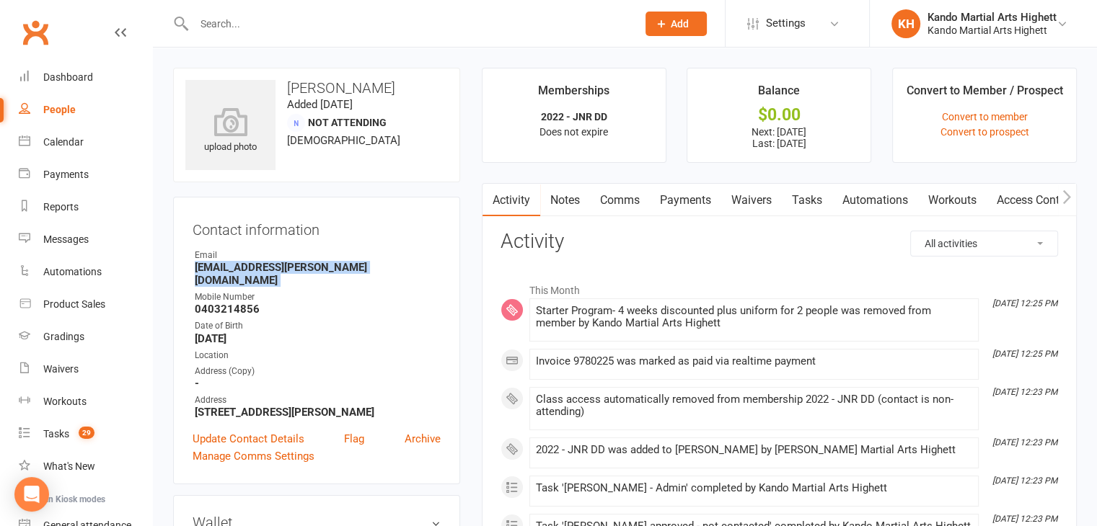
click at [758, 193] on link "Waivers" at bounding box center [751, 200] width 61 height 33
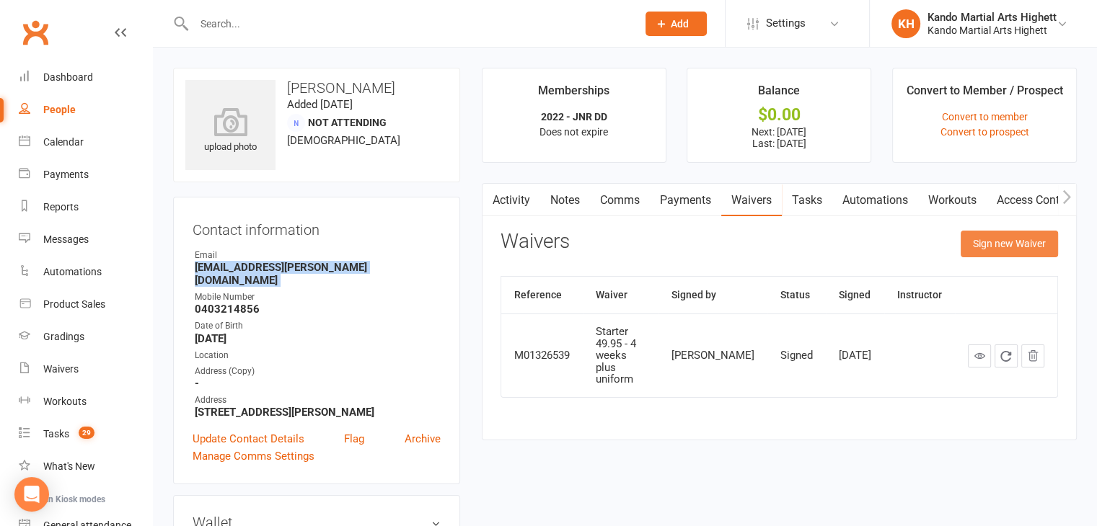
click at [969, 252] on button "Sign new Waiver" at bounding box center [1008, 244] width 97 height 26
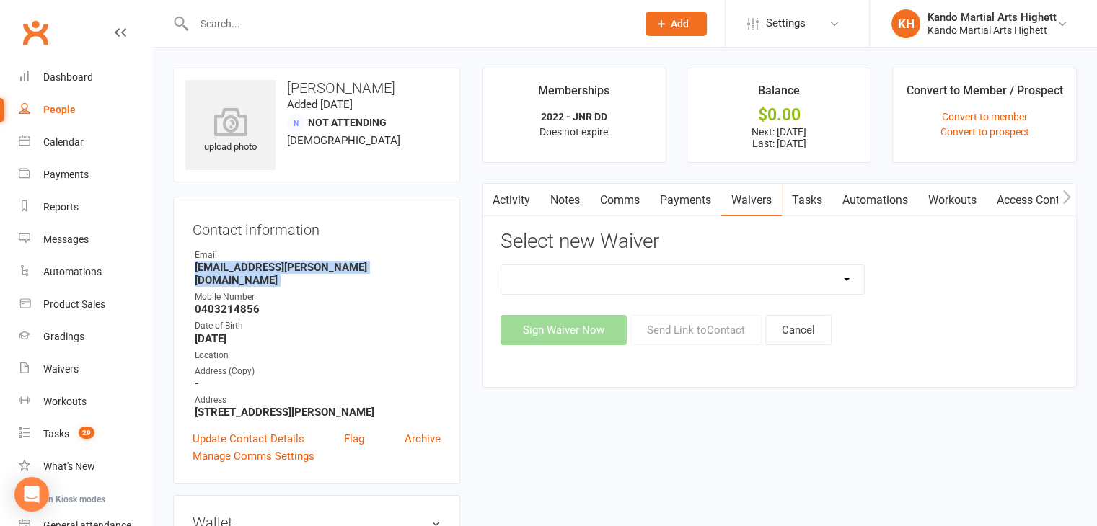
click at [629, 292] on select "Re-Start Membership Special - $29.95 for 2 weeks - Including Uniform. Starter 4…" at bounding box center [682, 279] width 363 height 29
select select "3030"
click at [501, 265] on select "Re-Start Membership Special - $29.95 for 2 weeks - Including Uniform. Starter 4…" at bounding box center [682, 279] width 363 height 29
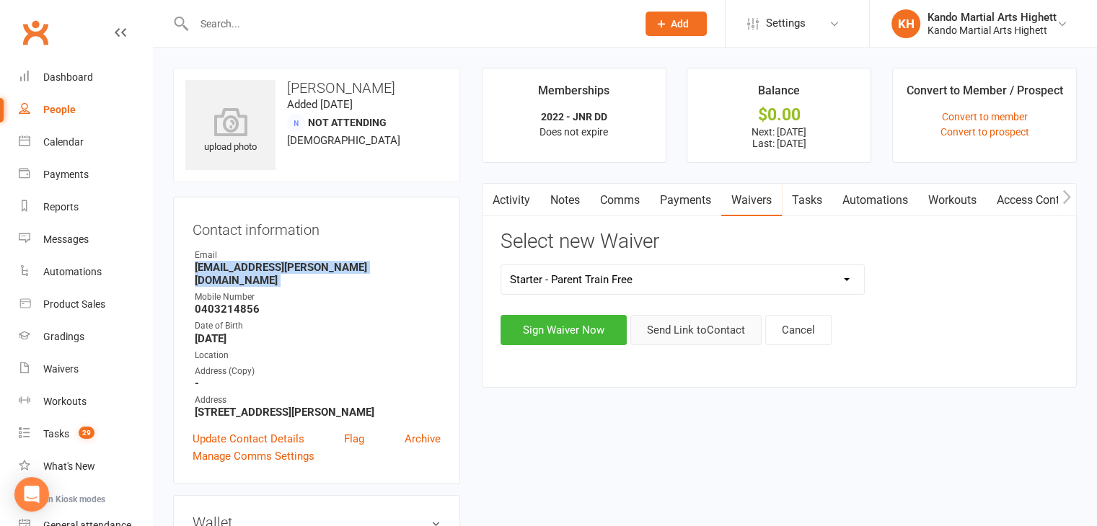
click at [669, 327] on button "Send Link to Contact" at bounding box center [695, 330] width 131 height 30
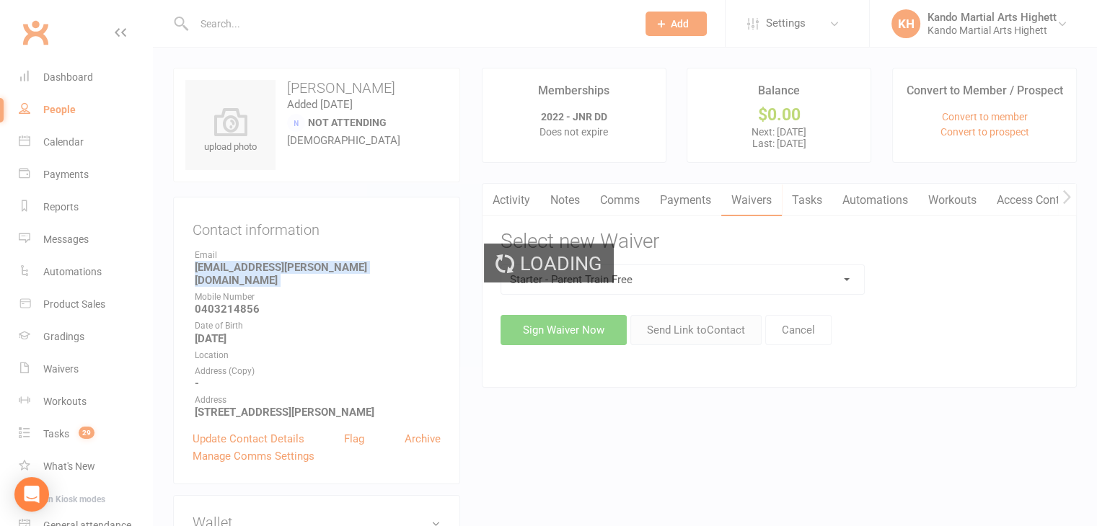
click at [669, 327] on div "Loading" at bounding box center [548, 263] width 1097 height 526
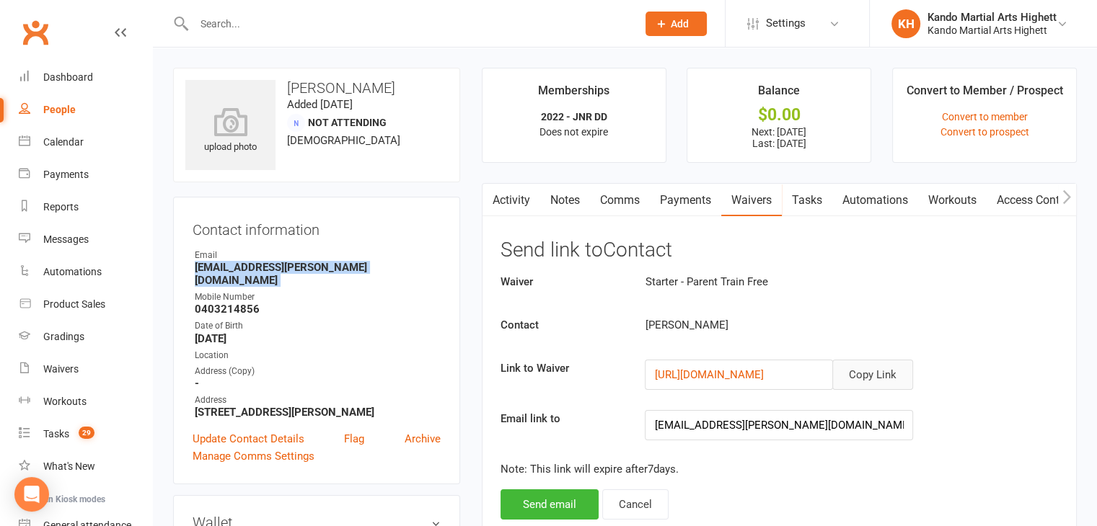
click at [862, 379] on button "Copy Link" at bounding box center [872, 375] width 81 height 30
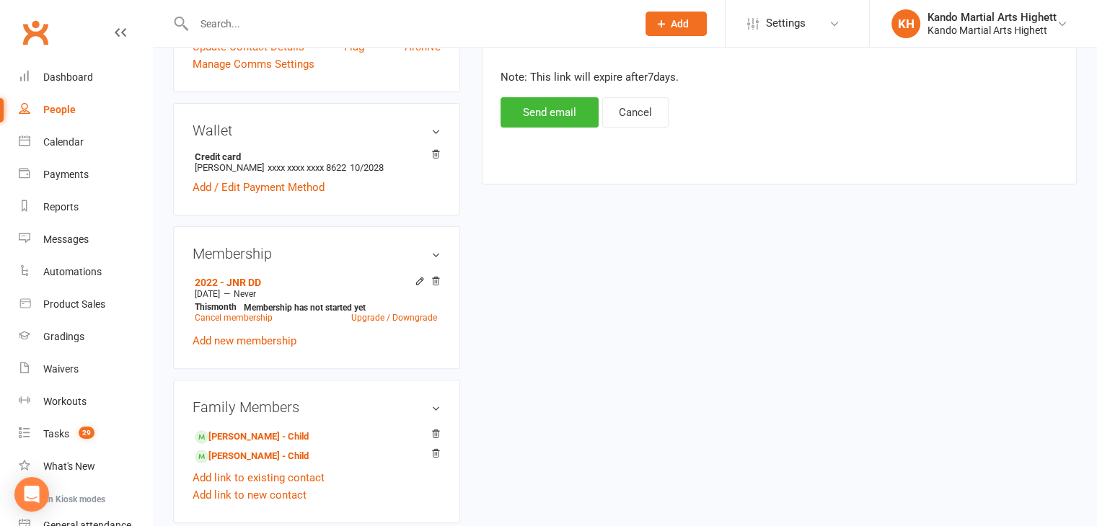
scroll to position [433, 0]
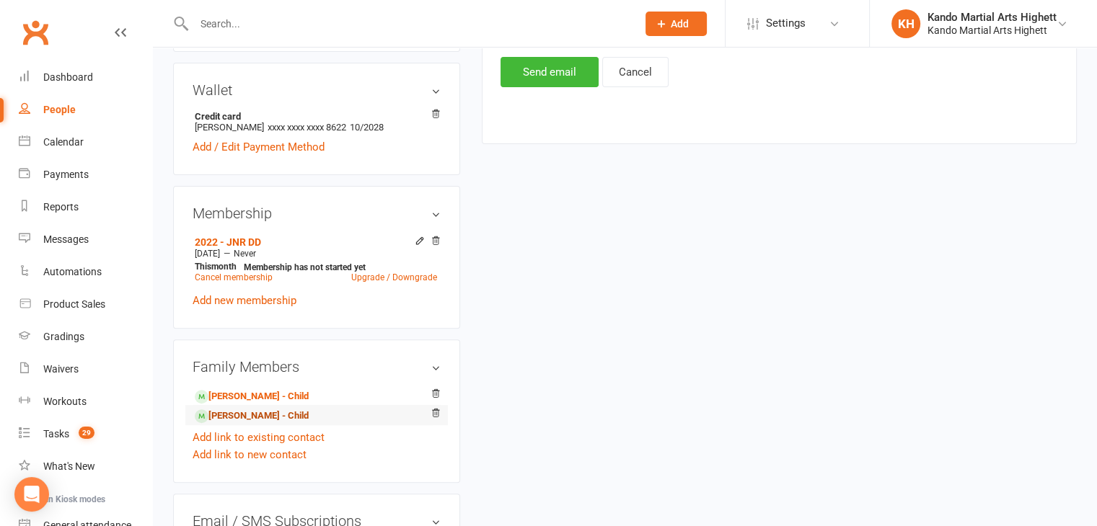
click at [249, 409] on link "Florence Pavone - Child" at bounding box center [252, 416] width 114 height 15
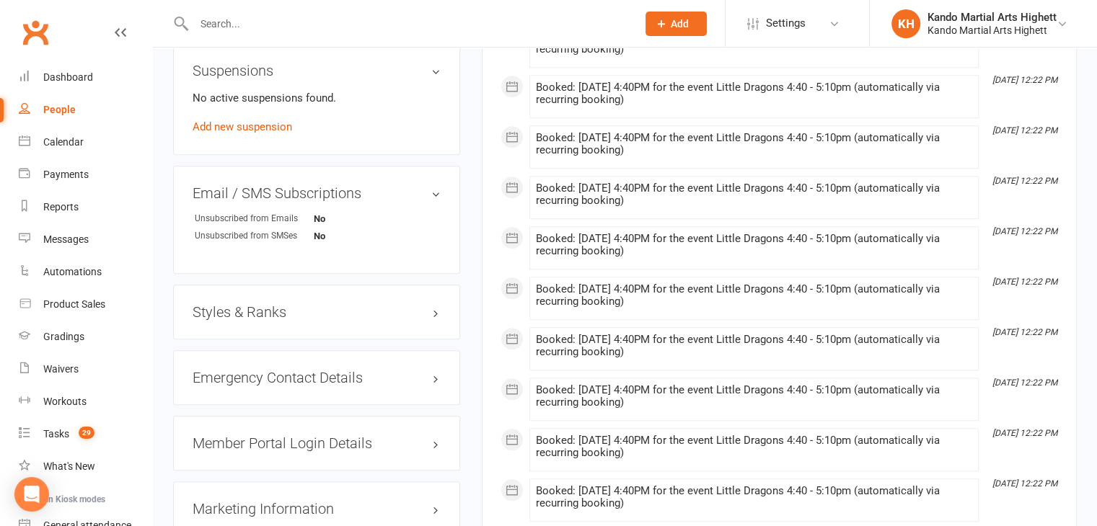
scroll to position [1211, 0]
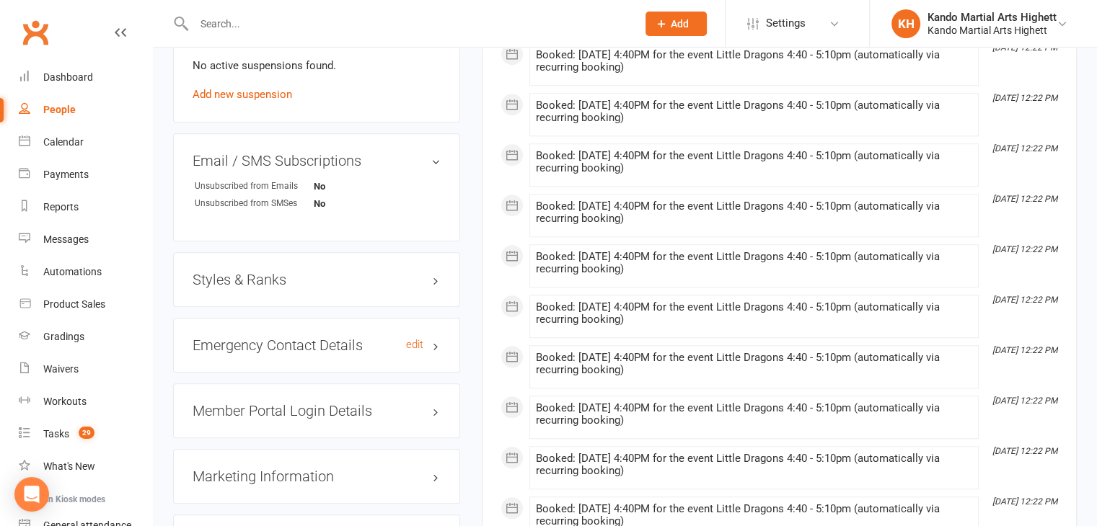
click at [242, 339] on h3 "Emergency Contact Details edit" at bounding box center [317, 345] width 248 height 16
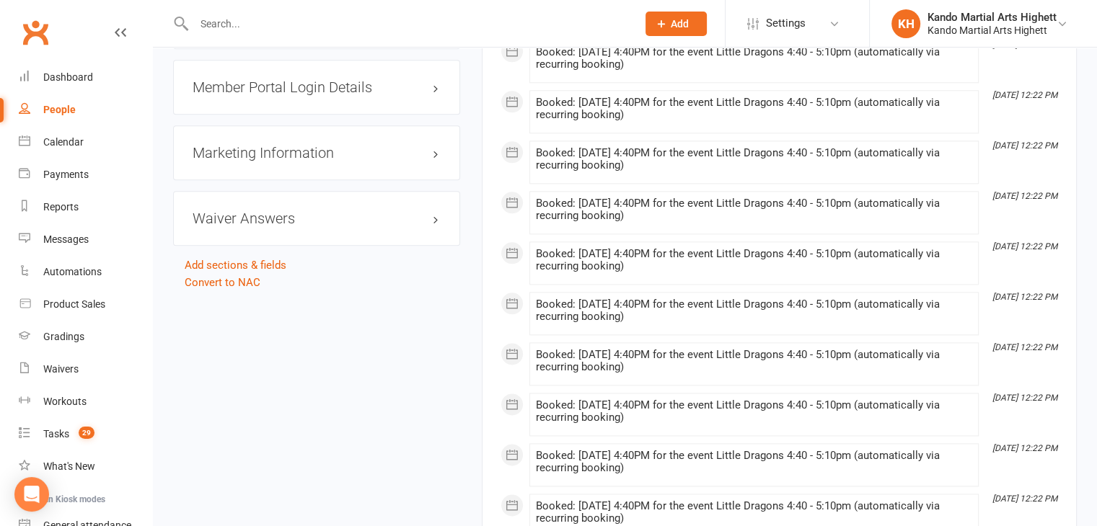
scroll to position [1759, 0]
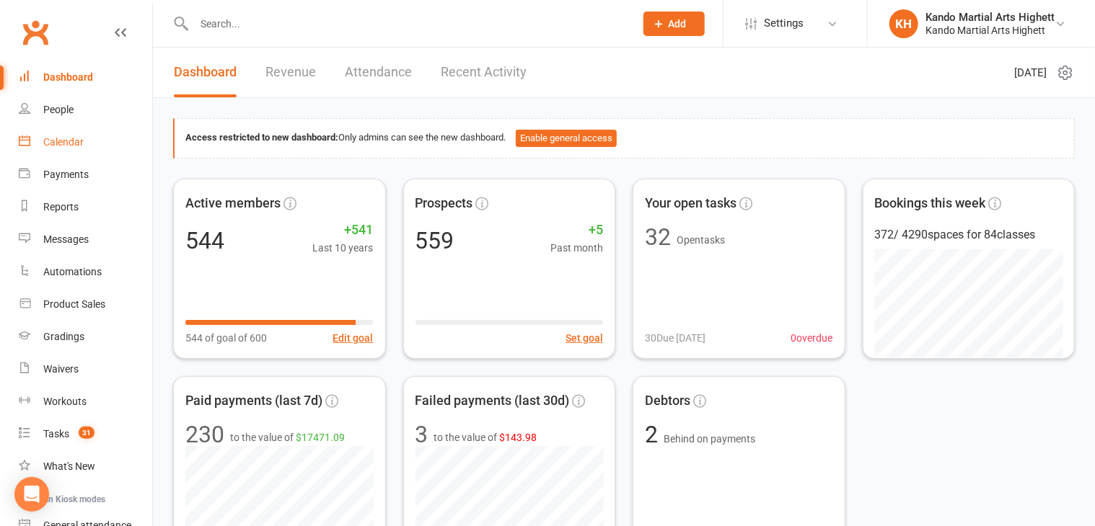
click at [101, 143] on link "Calendar" at bounding box center [85, 142] width 133 height 32
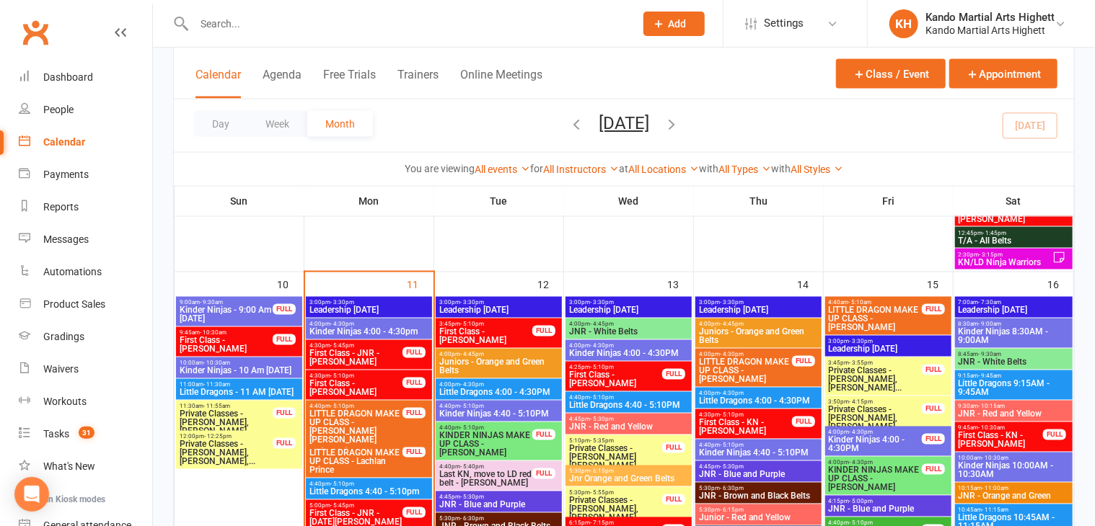
scroll to position [1150, 0]
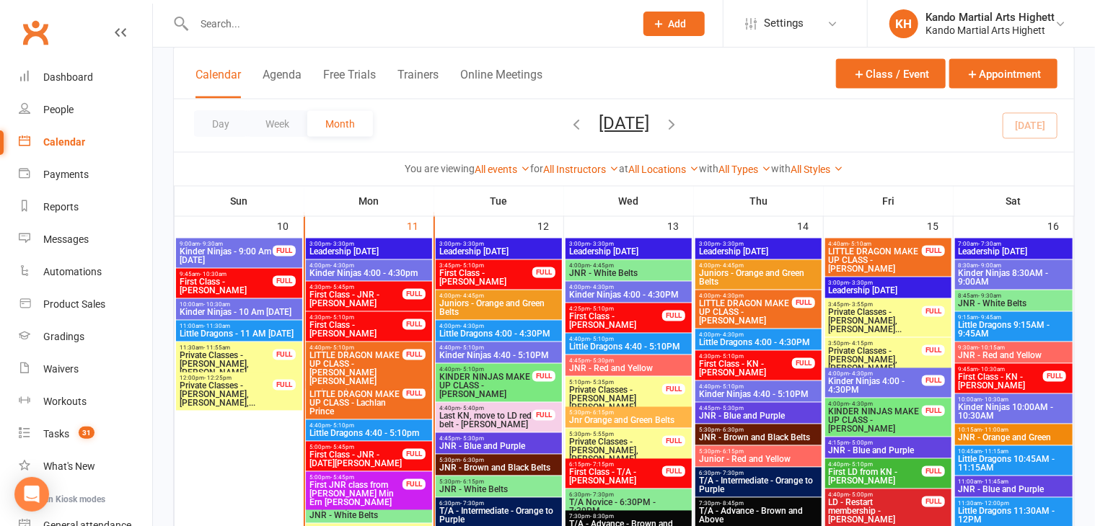
click at [364, 270] on span "Kinder Ninjas 4:00 - 4:30pm" at bounding box center [369, 274] width 120 height 9
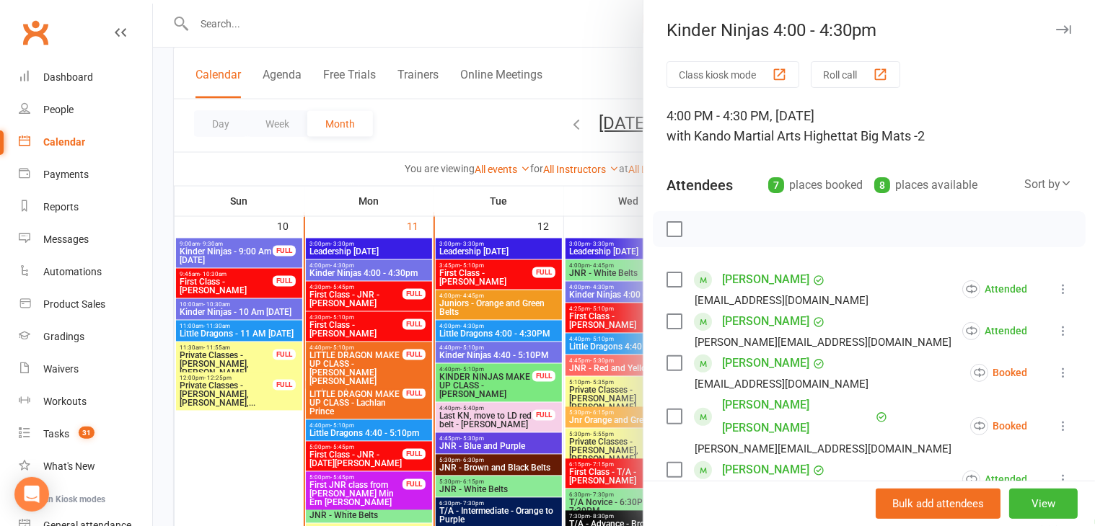
click at [337, 432] on div at bounding box center [624, 263] width 942 height 526
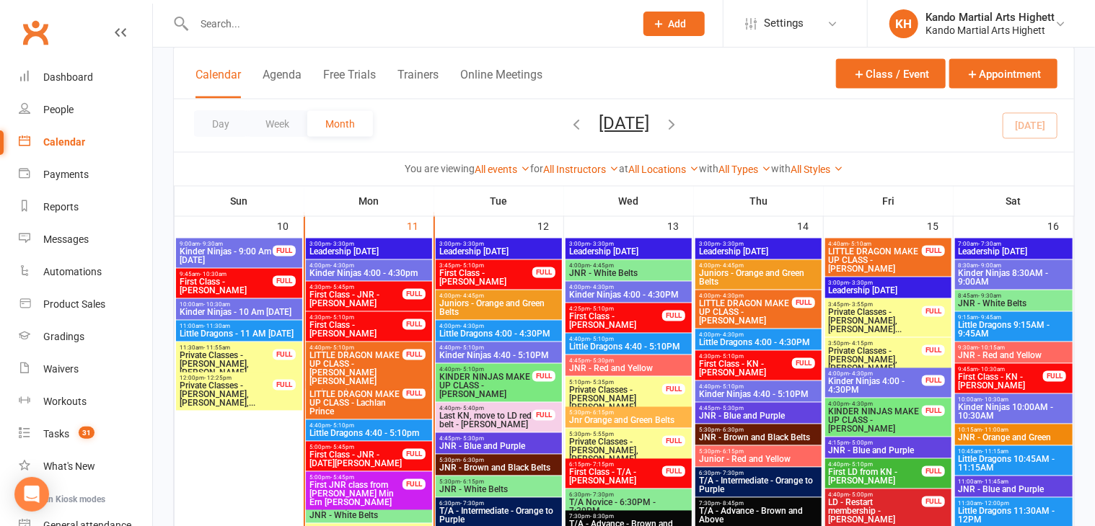
click at [337, 432] on span "Little Dragons 4:40 - 5:10pm" at bounding box center [369, 434] width 120 height 9
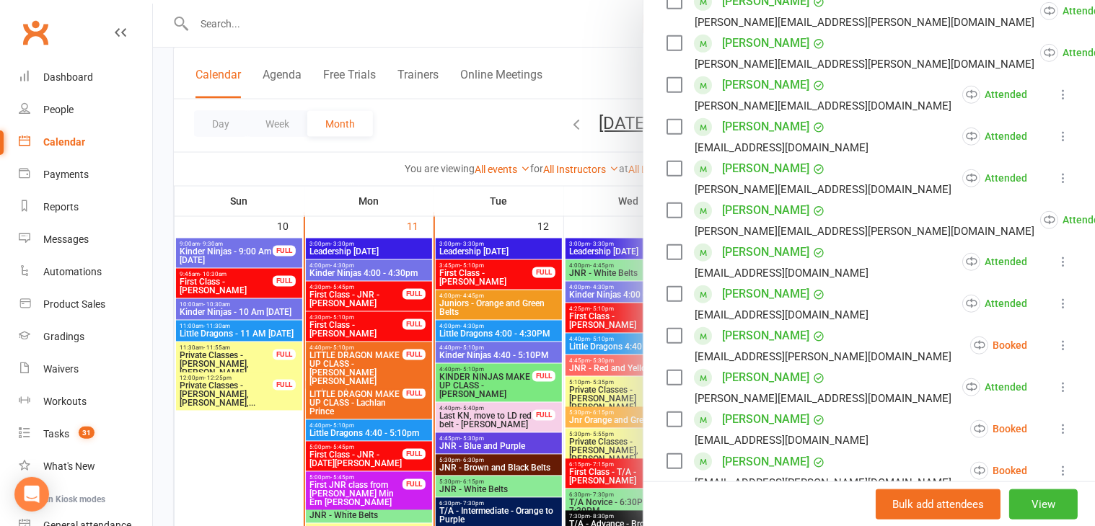
scroll to position [617, 0]
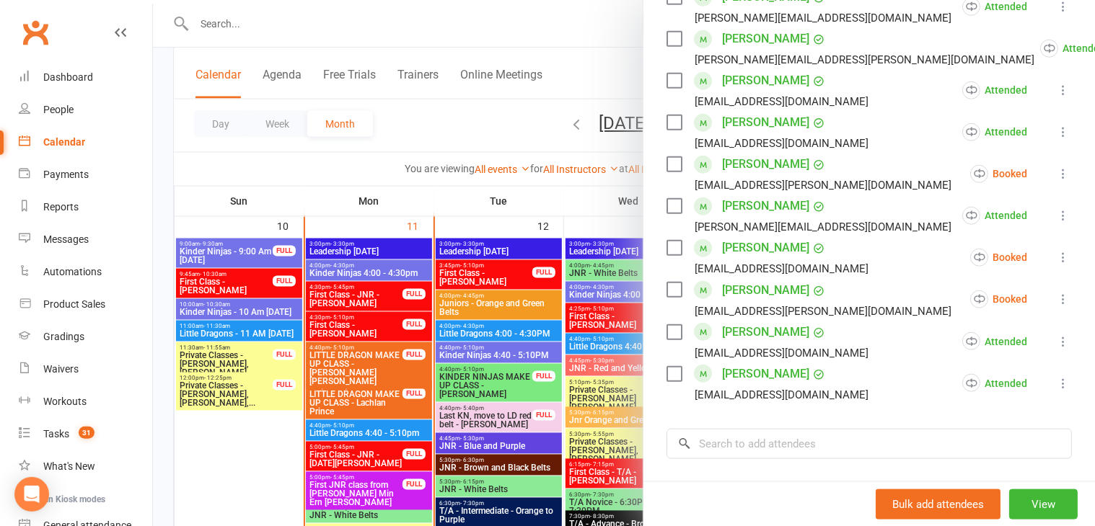
click at [342, 441] on div at bounding box center [624, 263] width 942 height 526
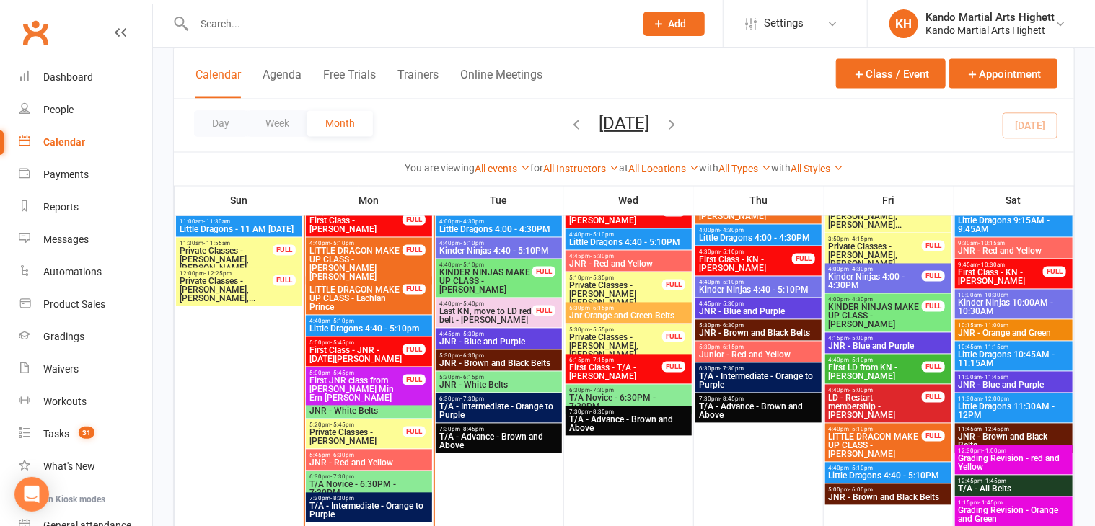
scroll to position [1250, 0]
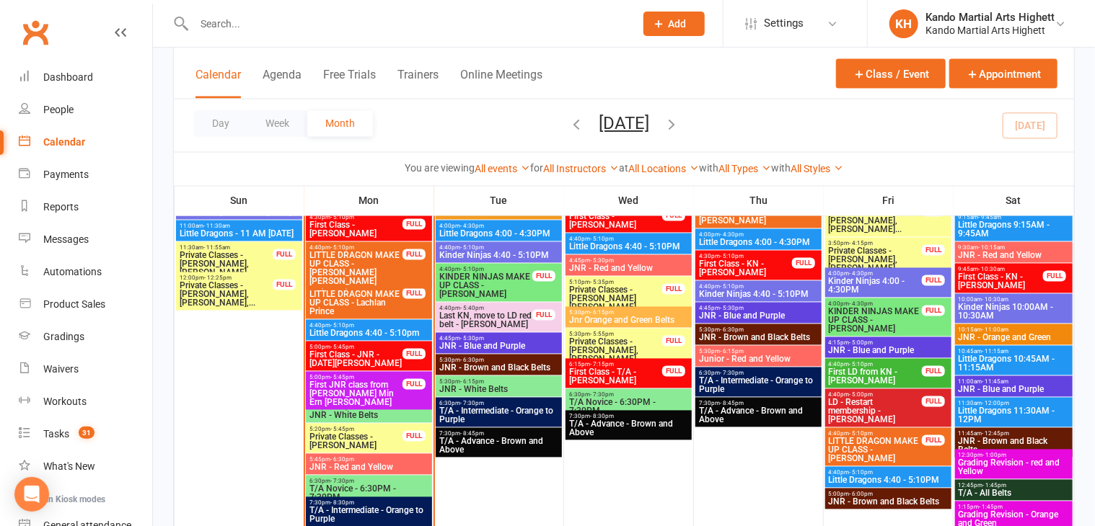
click at [335, 474] on div "5:45pm - 6:30pm JNR - Red and Yellow" at bounding box center [369, 464] width 126 height 21
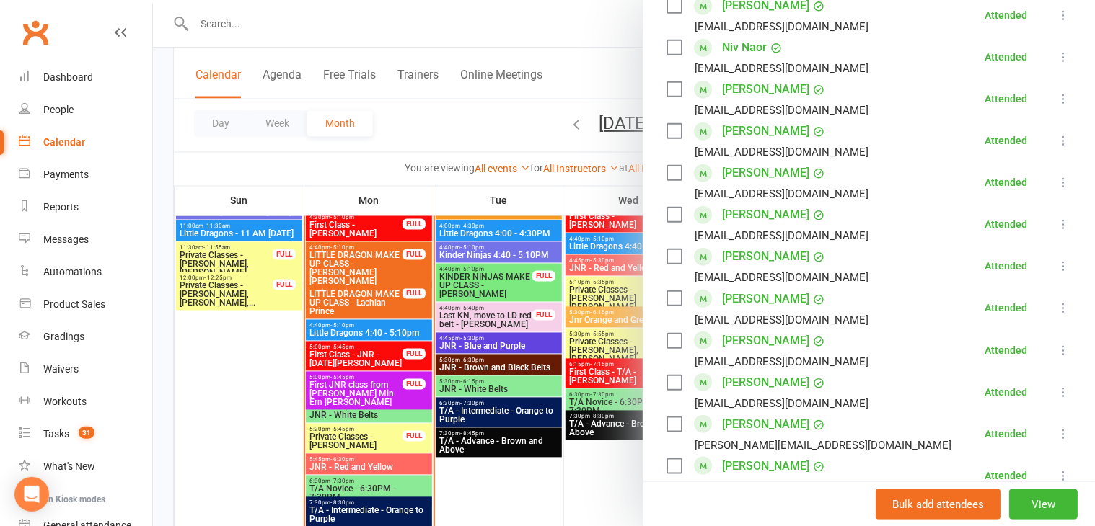
scroll to position [632, 0]
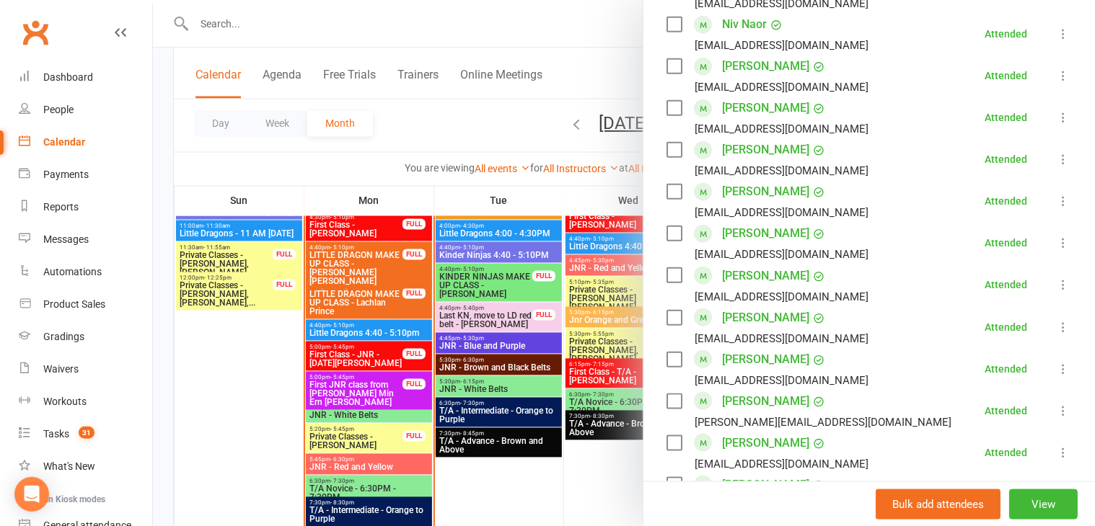
click at [753, 447] on link "[PERSON_NAME]" at bounding box center [765, 443] width 87 height 23
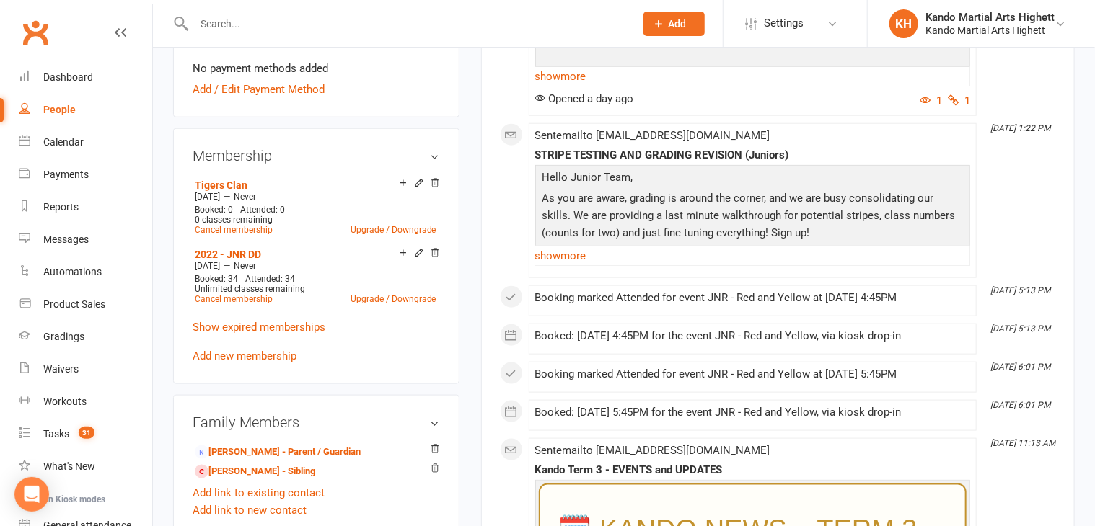
scroll to position [676, 0]
